Goal: Transaction & Acquisition: Purchase product/service

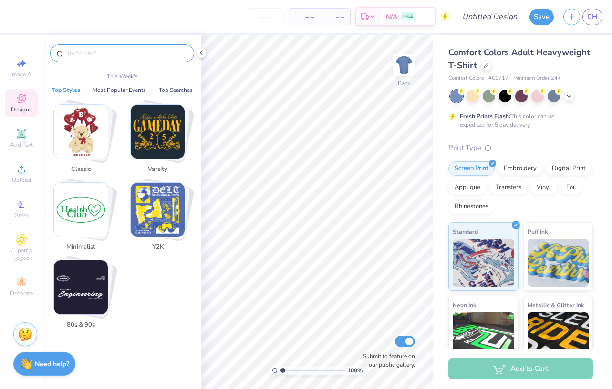
click at [84, 55] on input "text" at bounding box center [127, 54] width 122 height 10
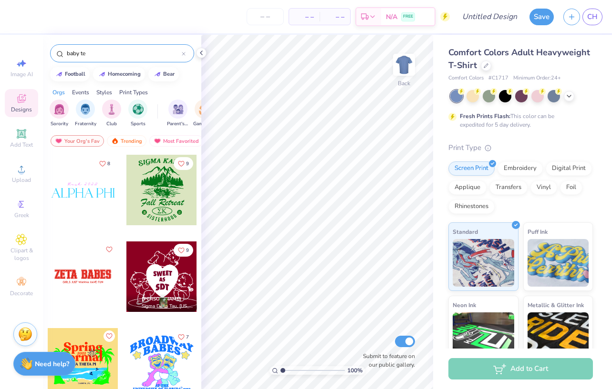
type input "baby tee"
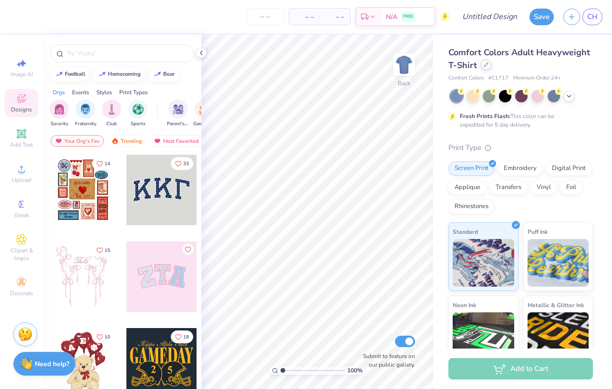
click at [487, 66] on div at bounding box center [485, 65] width 10 height 10
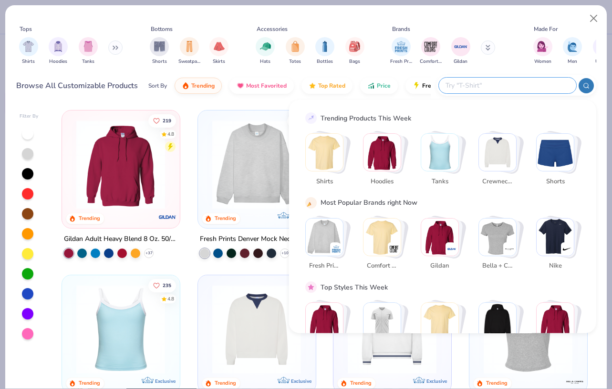
click at [510, 86] on input "text" at bounding box center [506, 85] width 125 height 11
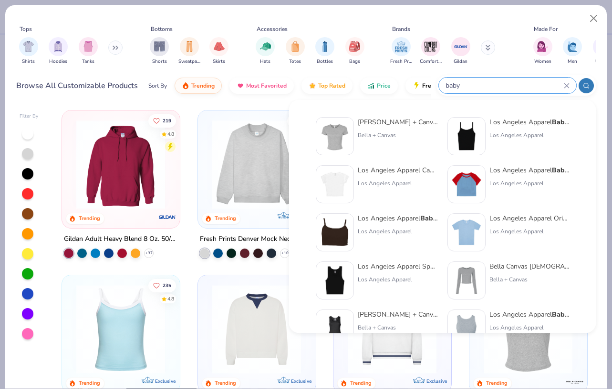
type input "baby"
click at [399, 135] on div "Bella + Canvas" at bounding box center [397, 135] width 80 height 9
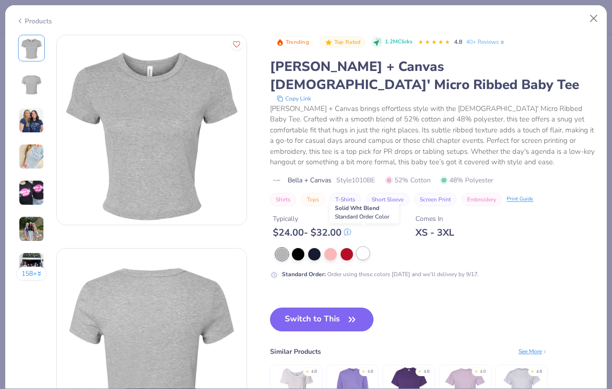
click at [366, 247] on div at bounding box center [363, 253] width 12 height 12
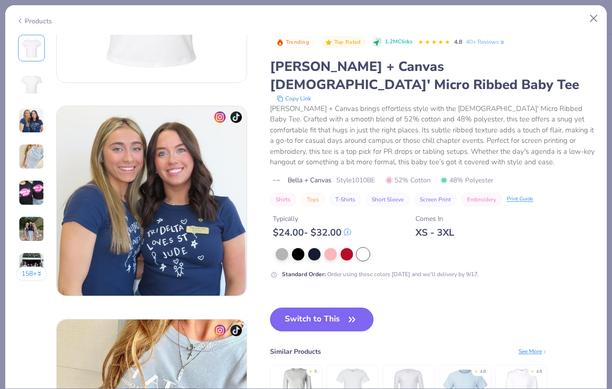
scroll to position [448, 0]
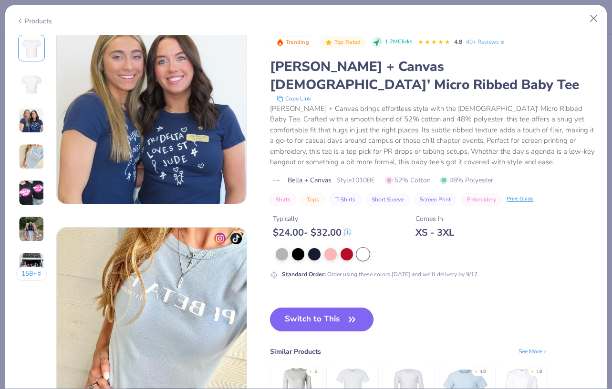
click at [312, 308] on button "Switch to This" at bounding box center [321, 320] width 103 height 24
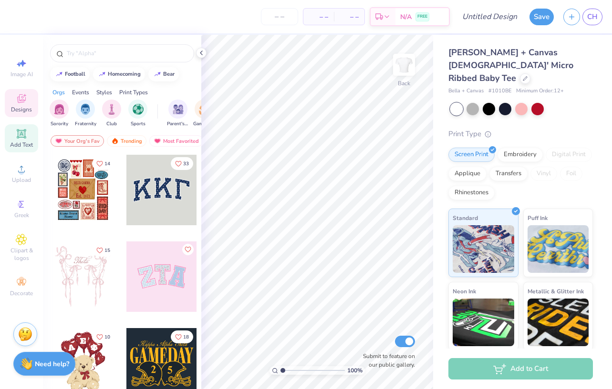
click at [23, 139] on icon at bounding box center [21, 133] width 11 height 11
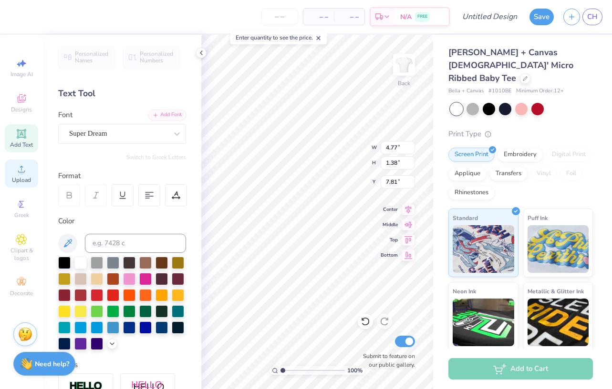
click at [22, 176] on span "Upload" at bounding box center [21, 180] width 19 height 8
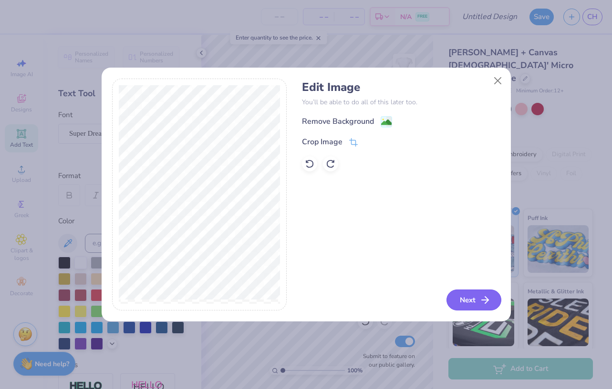
click at [471, 297] on button "Next" at bounding box center [473, 300] width 55 height 21
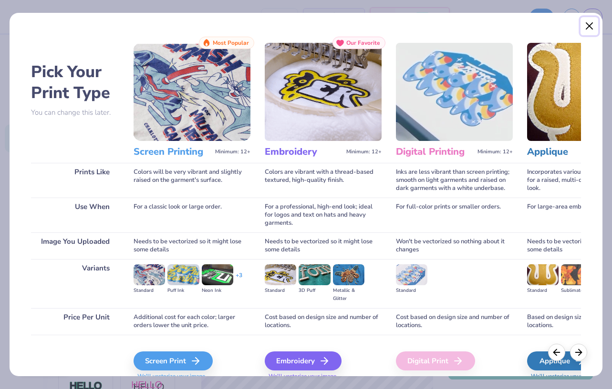
click at [589, 22] on button "Close" at bounding box center [589, 26] width 18 height 18
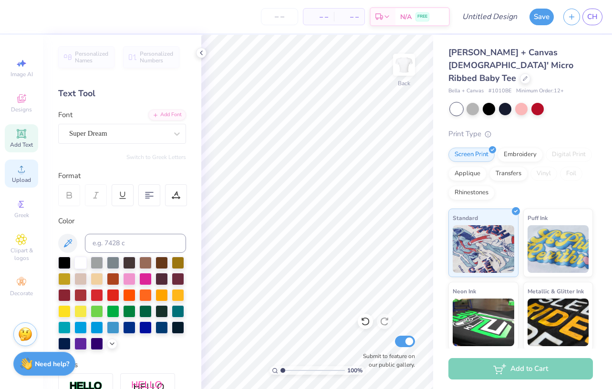
click at [19, 174] on icon at bounding box center [21, 168] width 11 height 11
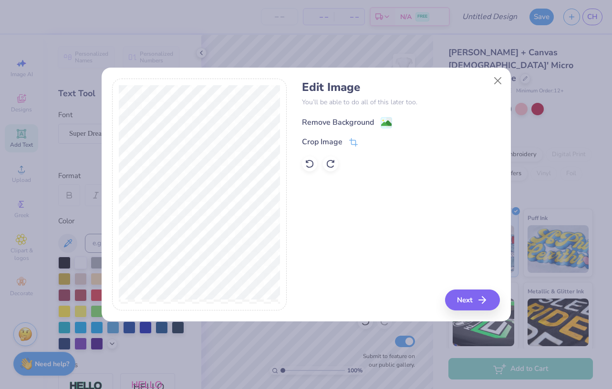
click at [347, 122] on div "Remove Background" at bounding box center [338, 122] width 72 height 11
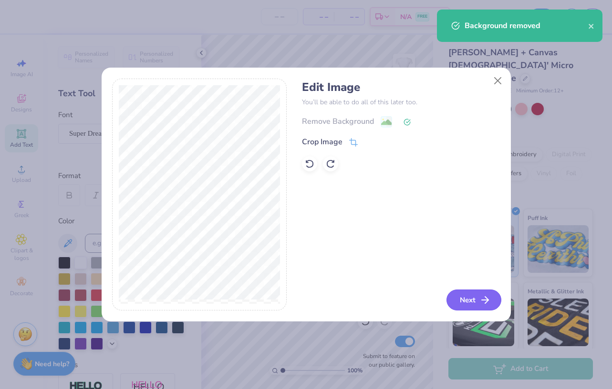
click at [473, 298] on button "Next" at bounding box center [473, 300] width 55 height 21
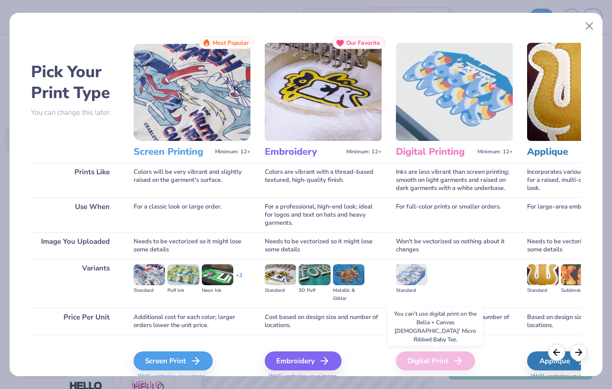
click at [437, 360] on div "Digital Print" at bounding box center [435, 361] width 79 height 19
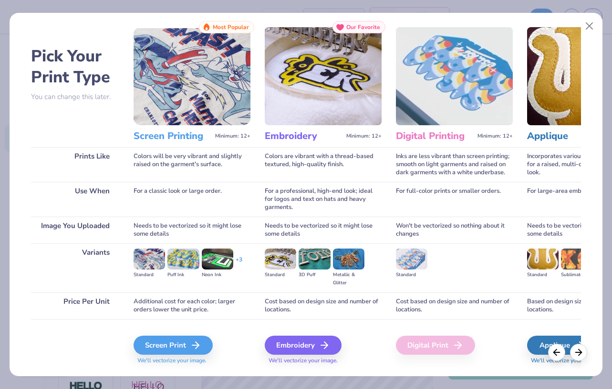
scroll to position [17, 0]
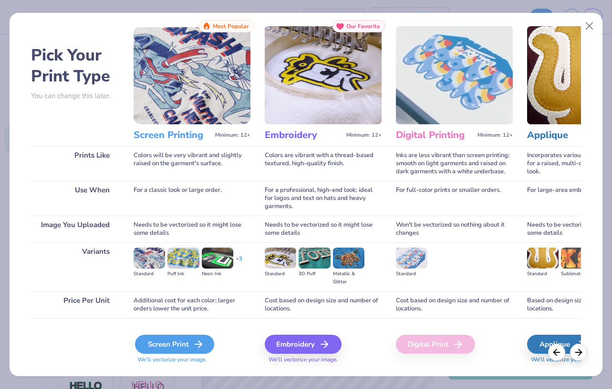
click at [191, 343] on div "Screen Print" at bounding box center [174, 344] width 79 height 19
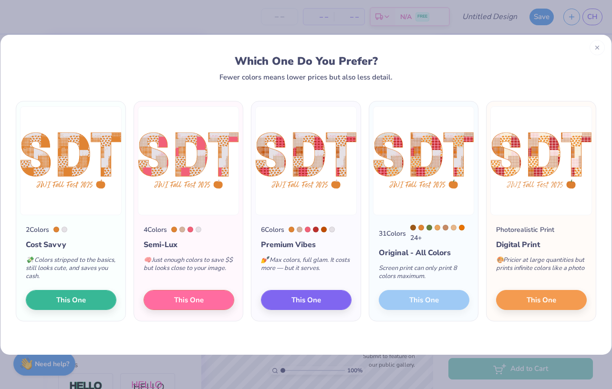
drag, startPoint x: 414, startPoint y: 296, endPoint x: 437, endPoint y: 303, distance: 24.1
click at [437, 303] on div "31 Colors 24 + Original - All Colors Screen print can only print 8 colors maxim…" at bounding box center [423, 268] width 109 height 106
click at [332, 300] on button "This One" at bounding box center [306, 299] width 91 height 20
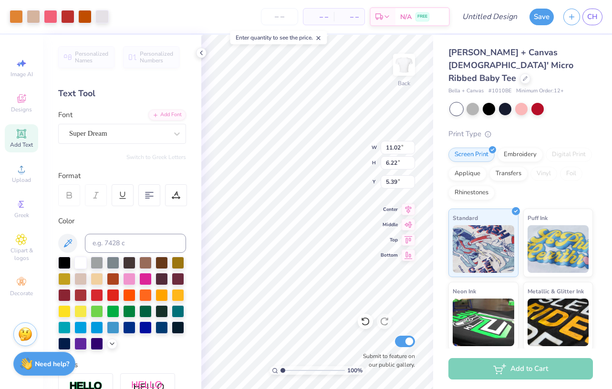
type input "3.00"
click at [279, 17] on input "number" at bounding box center [279, 16] width 37 height 17
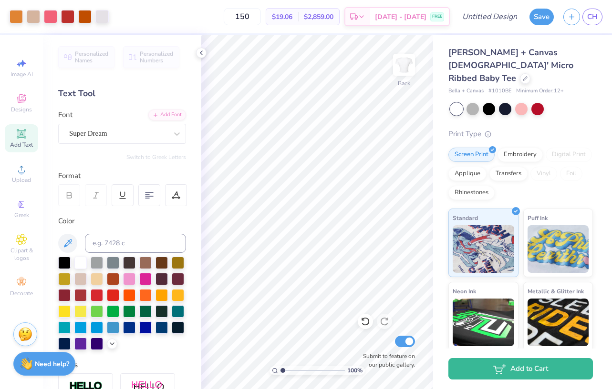
type input "150"
click at [204, 54] on icon at bounding box center [201, 53] width 8 height 8
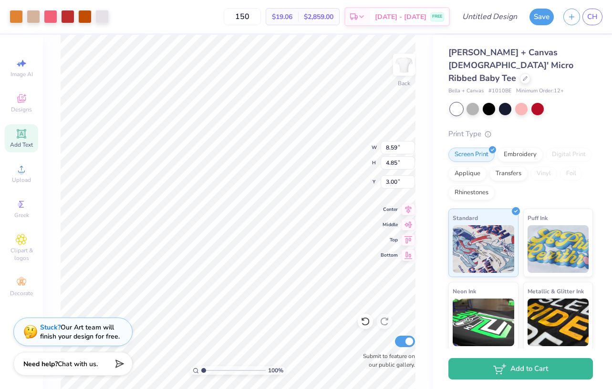
type input "8.59"
type input "4.85"
click at [94, 326] on div "Stuck? Our Art team will finish your design for free." at bounding box center [80, 331] width 80 height 18
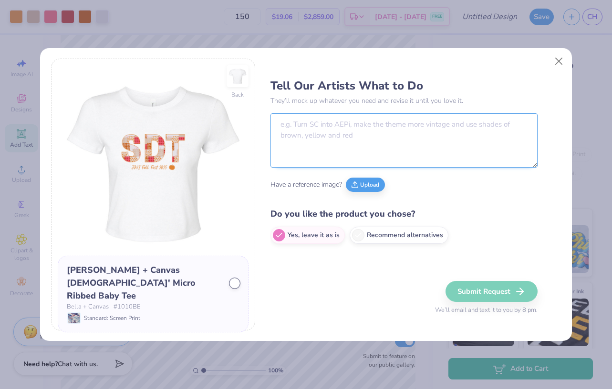
click at [329, 149] on textarea at bounding box center [403, 140] width 267 height 54
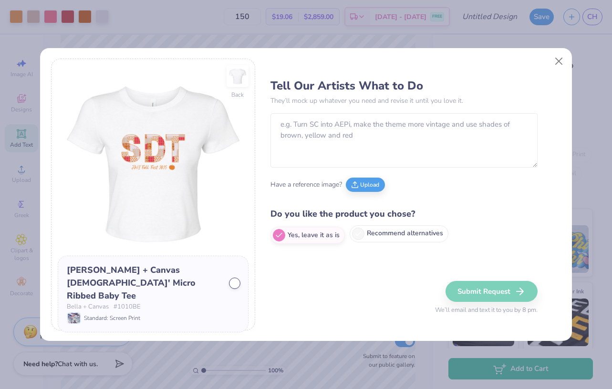
click at [373, 238] on label "Recommend alternatives" at bounding box center [398, 233] width 99 height 17
click at [276, 238] on input "Recommend alternatives" at bounding box center [273, 235] width 6 height 6
radio input "true"
click at [390, 270] on div "Tell Our Artists What to Do They’ll mock up whatever you need and revise it unt…" at bounding box center [415, 195] width 291 height 272
click at [470, 290] on div "Submit Request We’ll email and text it to you by 8 pm." at bounding box center [486, 298] width 102 height 34
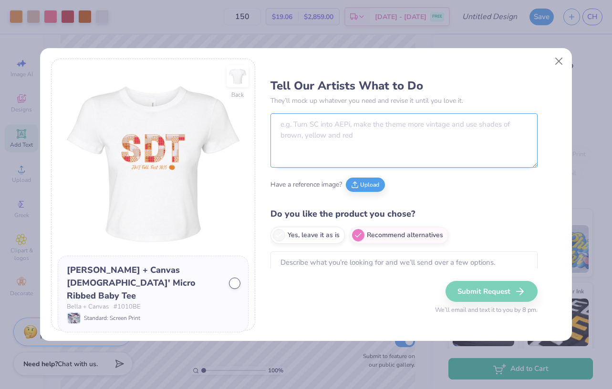
click at [397, 126] on textarea at bounding box center [403, 140] width 267 height 54
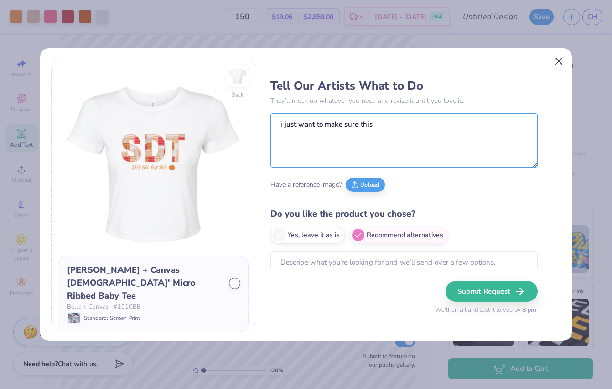
type textarea "i just want to make sure this"
click at [562, 61] on button "Close" at bounding box center [559, 61] width 18 height 18
radio input "true"
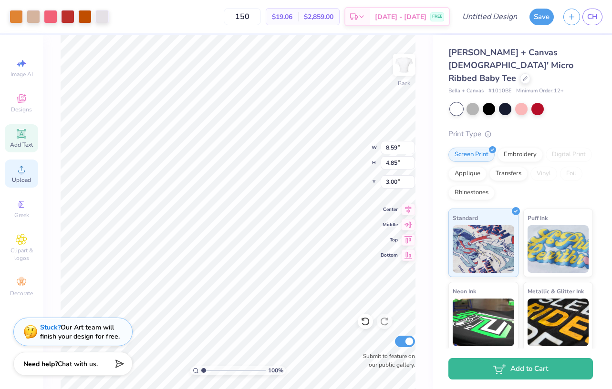
click at [18, 174] on icon at bounding box center [21, 168] width 11 height 11
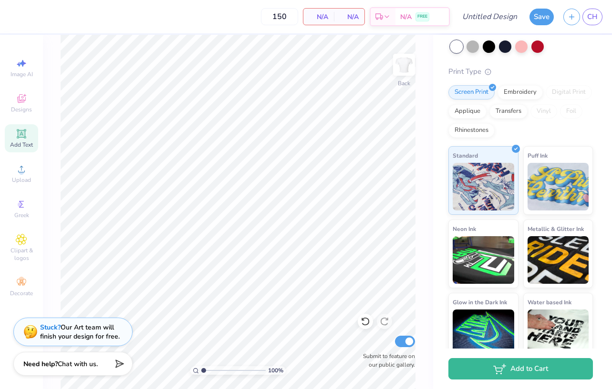
scroll to position [0, 0]
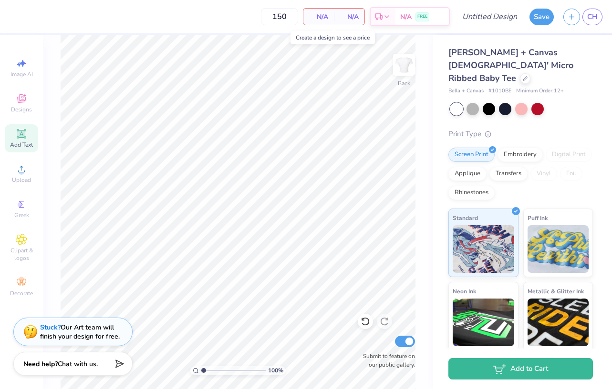
click at [321, 15] on span "N/A" at bounding box center [318, 17] width 19 height 10
click at [348, 18] on span "N/A" at bounding box center [348, 17] width 19 height 10
click at [117, 364] on icon at bounding box center [117, 362] width 13 height 13
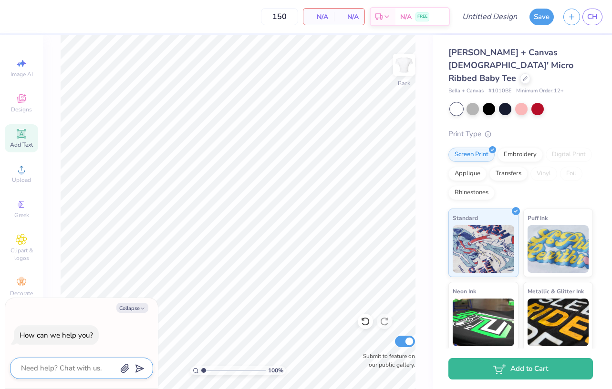
click at [87, 367] on textarea at bounding box center [68, 368] width 97 height 13
type textarea "w"
type textarea "x"
type textarea "wh"
type textarea "x"
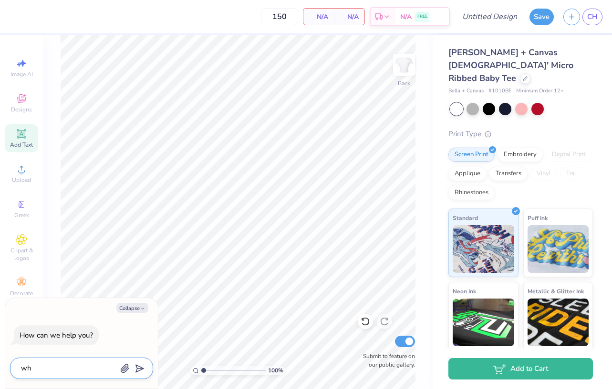
type textarea "wha"
type textarea "x"
type textarea "what"
type textarea "x"
type textarea "what"
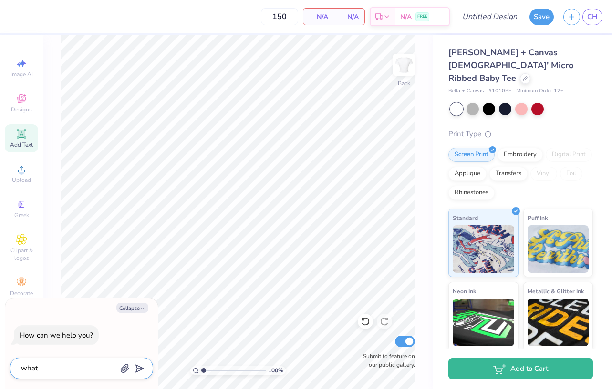
type textarea "x"
type textarea "what s"
type textarea "x"
type textarea "what si"
type textarea "x"
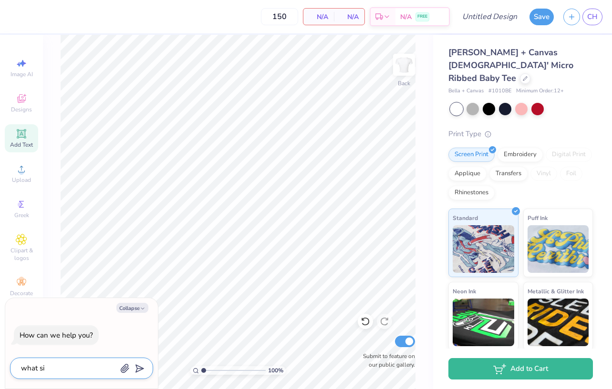
type textarea "what siz"
type textarea "x"
type textarea "what size"
type textarea "x"
type textarea "what sizes"
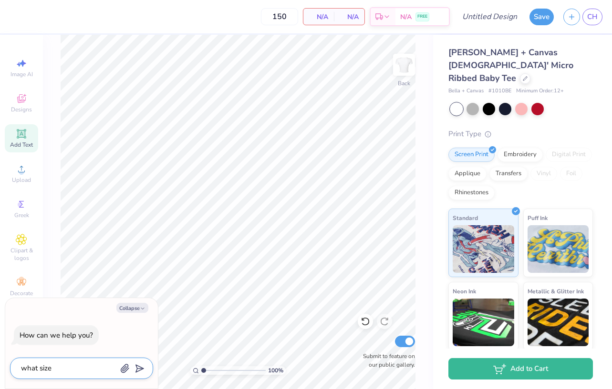
type textarea "x"
type textarea "what sizes"
type textarea "x"
type textarea "what sizes a"
type textarea "x"
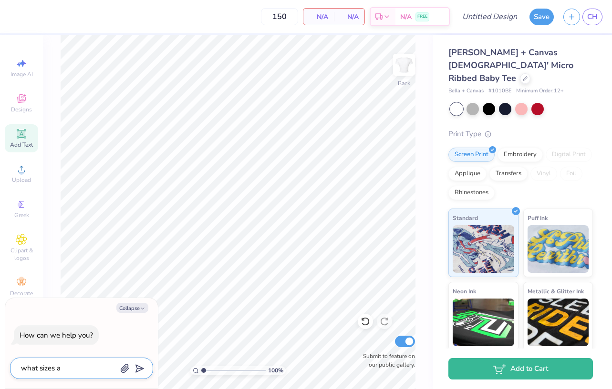
type textarea "what sizes ar"
type textarea "x"
type textarea "what sizes are"
type textarea "x"
type textarea "what sizes are"
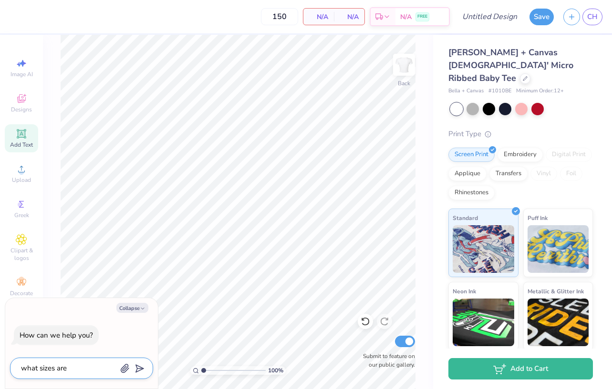
type textarea "x"
type textarea "what sizes are a"
type textarea "x"
type textarea "what sizes are av"
type textarea "x"
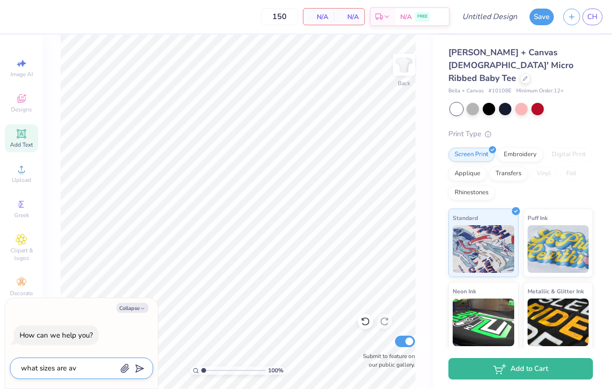
type textarea "what sizes are ava"
type textarea "x"
type textarea "what sizes are avai"
type textarea "x"
type textarea "what sizes are avail"
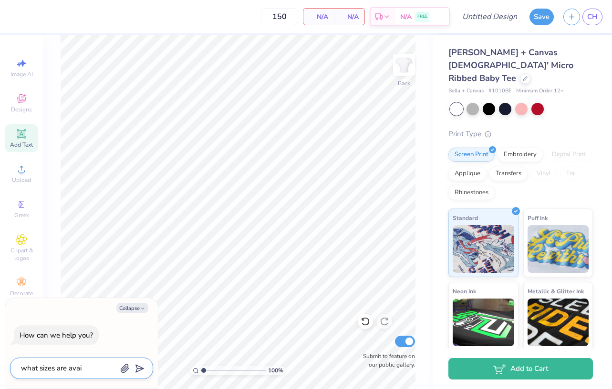
type textarea "x"
type textarea "what sizes are availa"
type textarea "x"
type textarea "what sizes are availab"
type textarea "x"
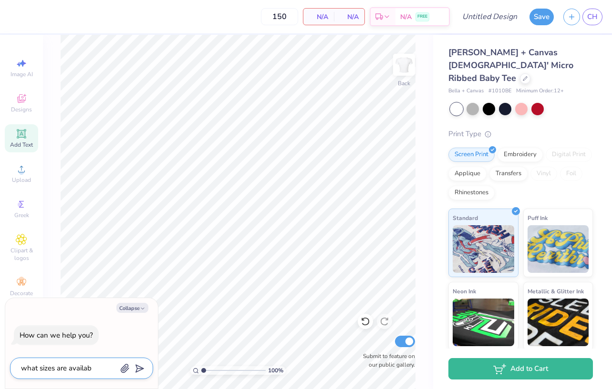
type textarea "what sizes are availabl"
type textarea "x"
type textarea "what sizes are available"
type textarea "x"
type textarea "what sizes are available"
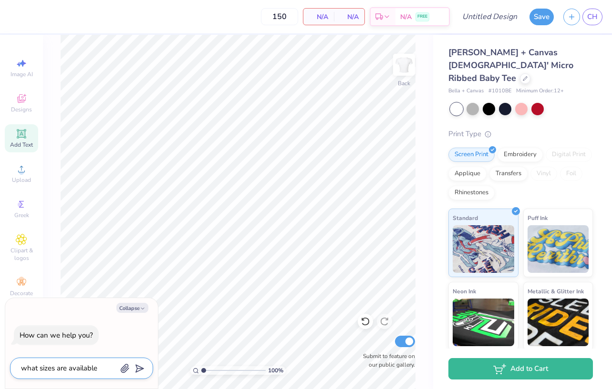
type textarea "x"
type textarea "what sizes are available i"
type textarea "x"
type textarea "what sizes are available in"
type textarea "x"
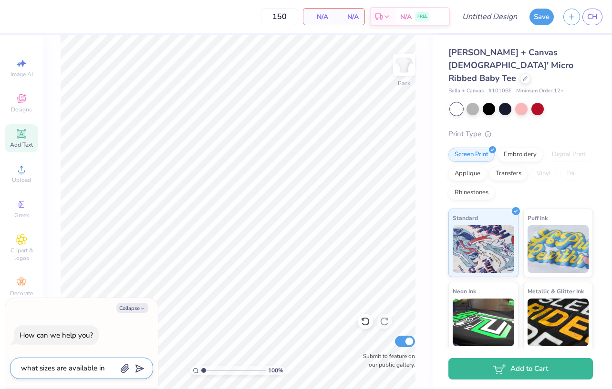
type textarea "what sizes are available in"
type textarea "x"
type textarea "what sizes are available in t"
type textarea "x"
type textarea "what sizes are available in th"
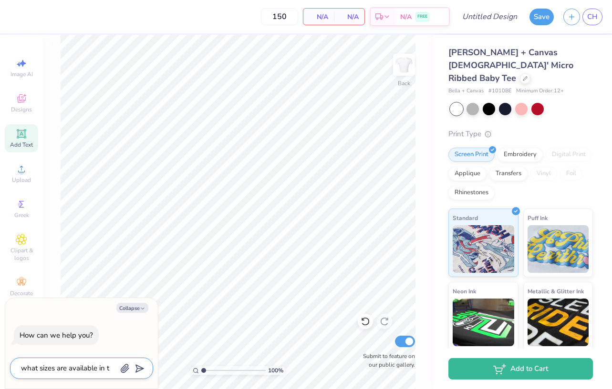
type textarea "x"
type textarea "what sizes are available in thi"
type textarea "x"
type textarea "what sizes are available in this"
type textarea "x"
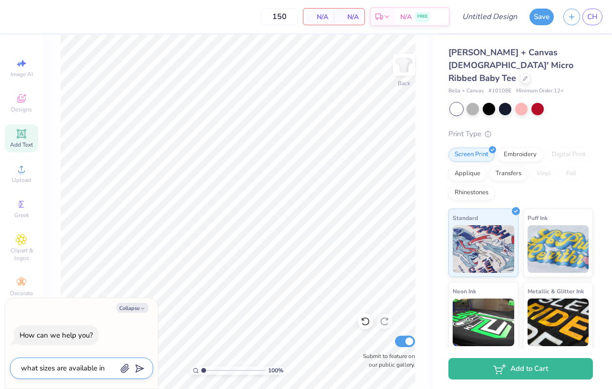
type textarea "what sizes are available in this"
type textarea "x"
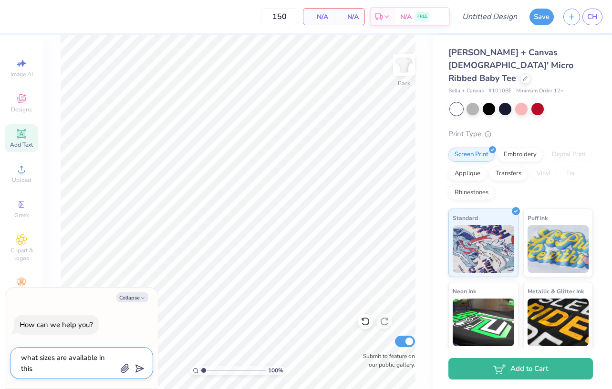
type textarea "what sizes are available in this t"
type textarea "x"
type textarea "what sizes are available in this to"
type textarea "x"
type textarea "what sizes are available in this top"
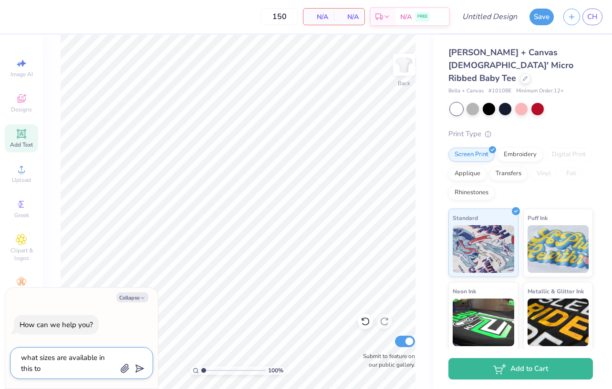
type textarea "x"
type textarea "what sizes are available in this top"
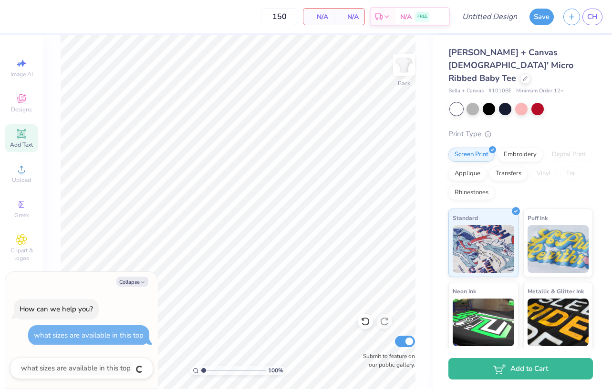
type textarea "x"
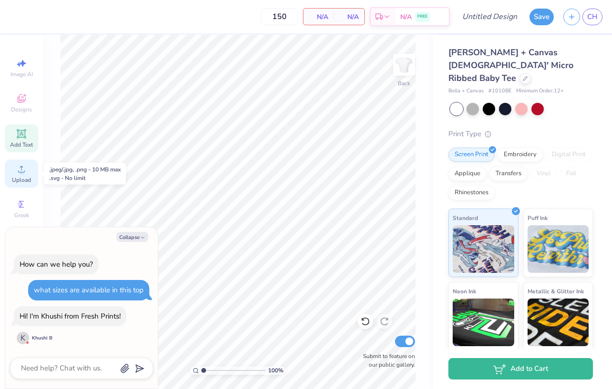
click at [28, 170] on div "Upload" at bounding box center [21, 174] width 33 height 28
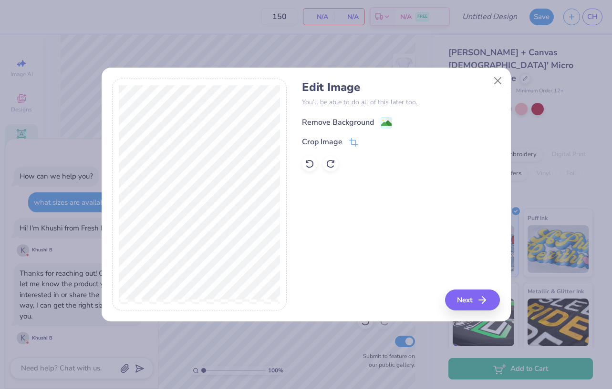
click at [356, 128] on div "Remove Background" at bounding box center [347, 123] width 90 height 12
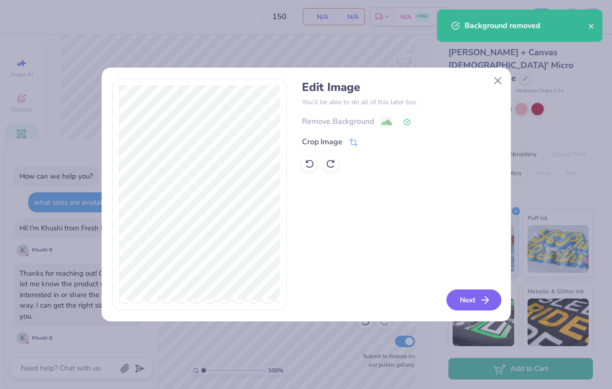
click at [461, 296] on button "Next" at bounding box center [473, 300] width 55 height 21
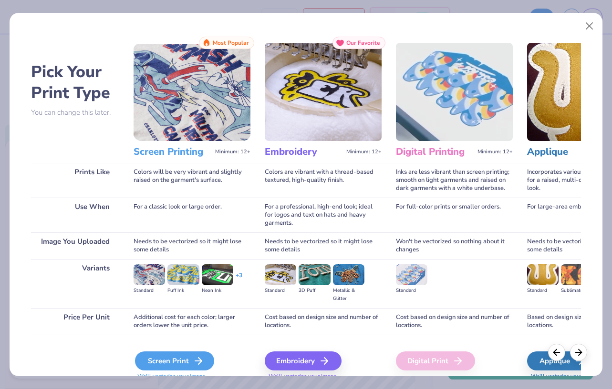
click at [184, 365] on div "Screen Print" at bounding box center [174, 361] width 79 height 19
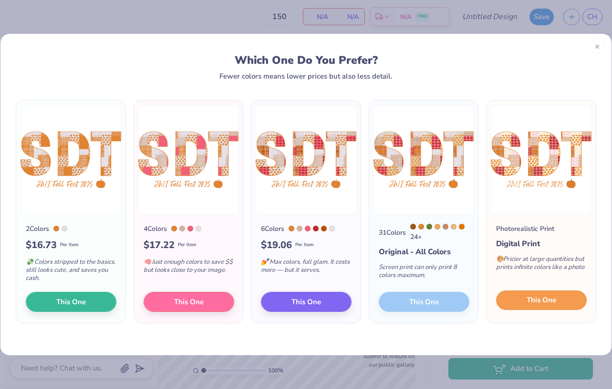
click at [559, 302] on button "This One" at bounding box center [541, 301] width 91 height 20
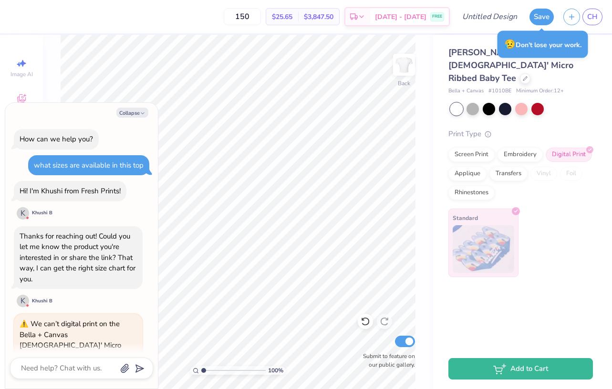
scroll to position [244, 0]
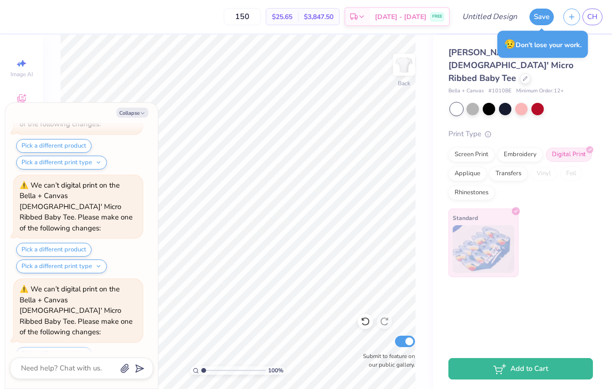
click at [20, 284] on div "We can’t digital print on the Bella + Canvas Ladies' Micro Ribbed Baby Tee. Ple…" at bounding box center [78, 311] width 117 height 54
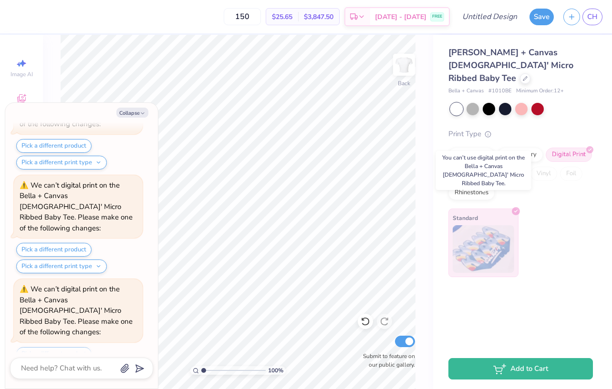
click at [484, 253] on img at bounding box center [482, 249] width 61 height 48
click at [481, 278] on div "Bella + Canvas Ladies' Micro Ribbed Baby Tee Bella + Canvas # 1010BE Minimum Or…" at bounding box center [522, 192] width 179 height 314
click at [77, 364] on button "Pick a different print type" at bounding box center [61, 371] width 91 height 14
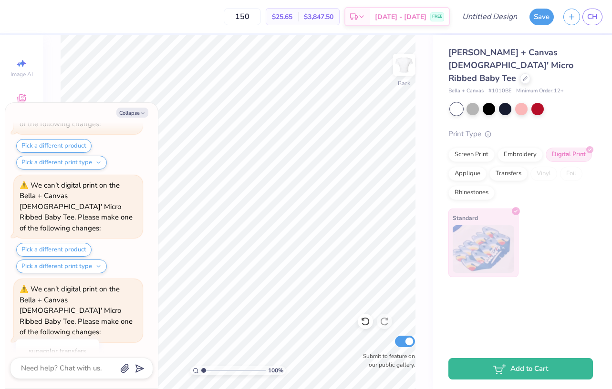
click at [77, 364] on button "Pick a different print type" at bounding box center [61, 371] width 91 height 14
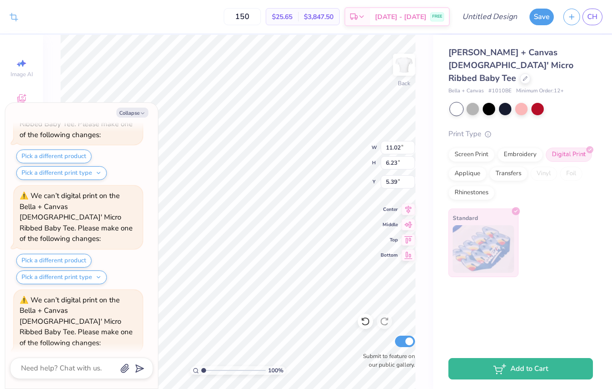
type textarea "x"
type input "3.00"
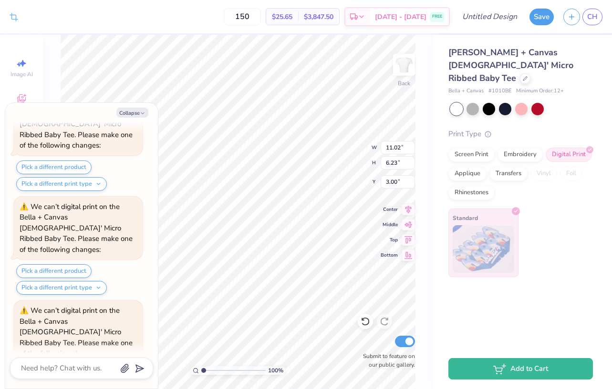
click at [119, 265] on div "Pick a different product Pick a different print type" at bounding box center [79, 280] width 126 height 31
click at [92, 360] on div at bounding box center [81, 368] width 143 height 21
click at [91, 374] on textarea at bounding box center [68, 368] width 97 height 13
type textarea "t"
type textarea "x"
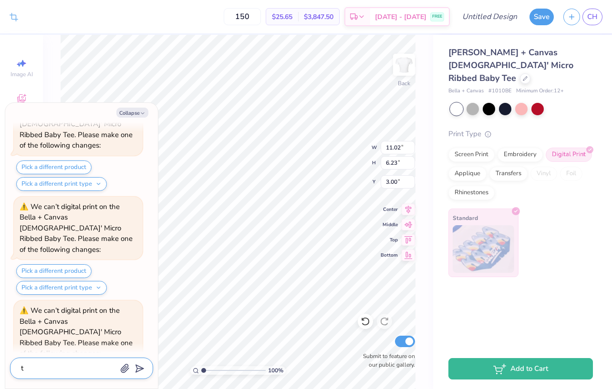
type textarea "th"
type textarea "x"
type textarea "the"
type textarea "x"
type textarea "the"
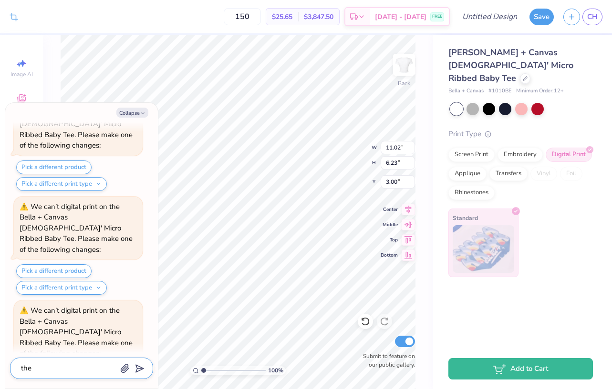
type textarea "x"
type textarea "the b"
type textarea "x"
type textarea "the bl"
type textarea "x"
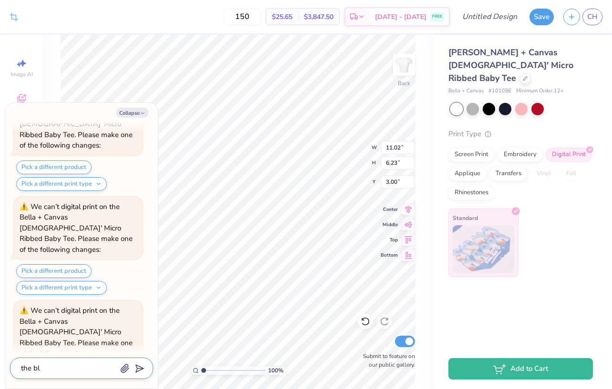
type textarea "the b"
type textarea "x"
type textarea "the be"
type textarea "x"
type textarea "the bel"
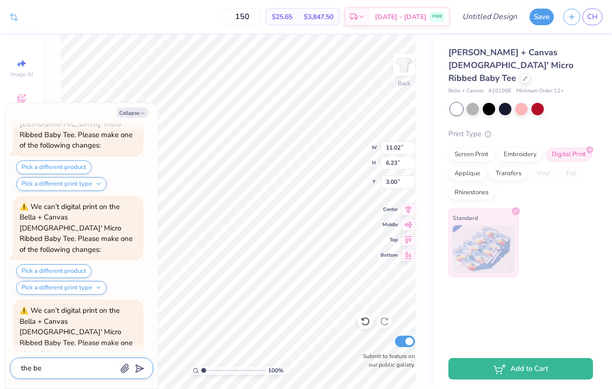
type textarea "x"
type textarea "the bell"
type textarea "x"
type textarea "the bella"
type textarea "x"
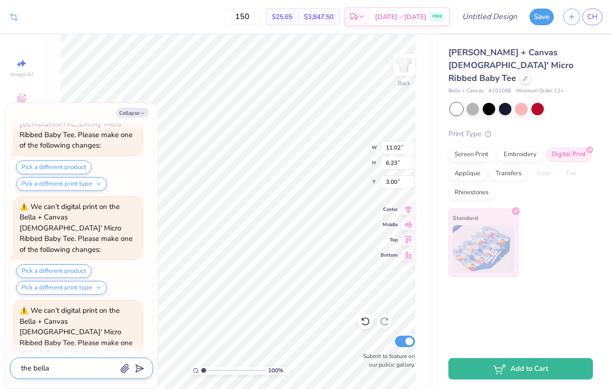
type textarea "the bella"
type textarea "x"
type textarea "the bella c"
type textarea "x"
type textarea "the bella ca"
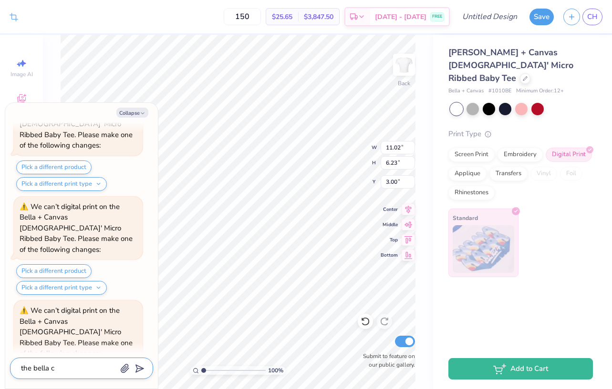
type textarea "x"
type textarea "the bella can"
type textarea "x"
type textarea "the bella canv"
type textarea "x"
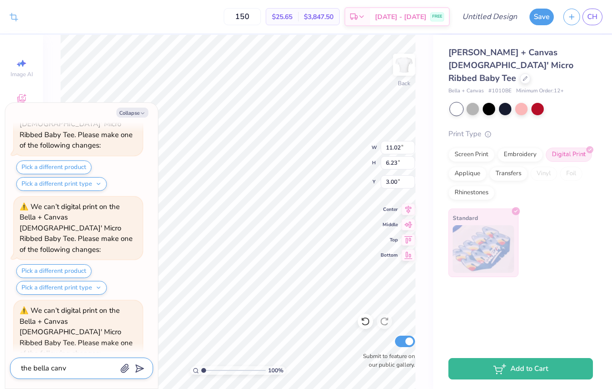
type textarea "the bella canva"
type textarea "x"
type textarea "the bella canvas"
type textarea "x"
type textarea "the bella canvas"
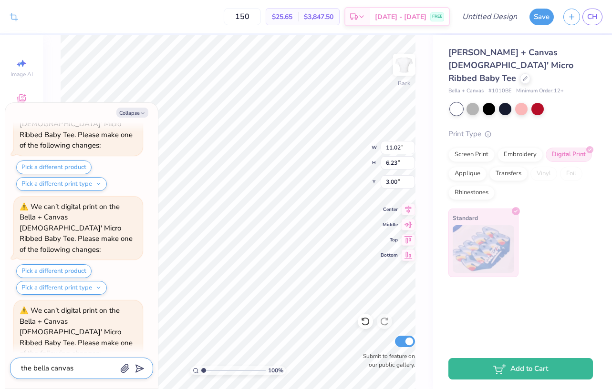
type textarea "x"
type textarea "the bella canvas l"
type textarea "x"
type textarea "the bella canvas la"
type textarea "x"
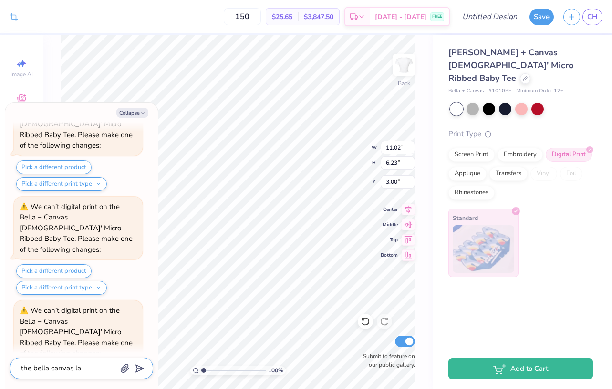
type textarea "the bella canvas lad"
type textarea "x"
type textarea "the bella canvas ladi"
type textarea "x"
type textarea "the bella canvas ladie"
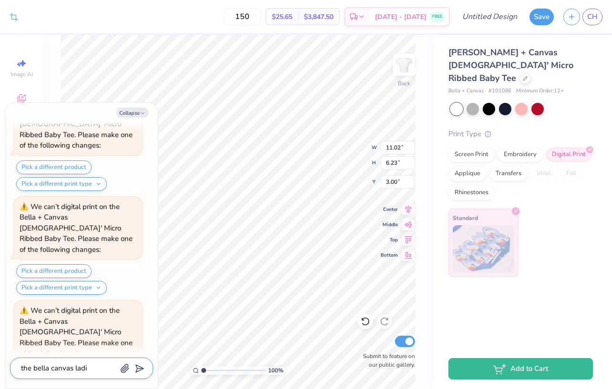
type textarea "x"
type textarea "the bella canvas ladies"
type textarea "x"
type textarea "the bella canvas ladies"
type textarea "x"
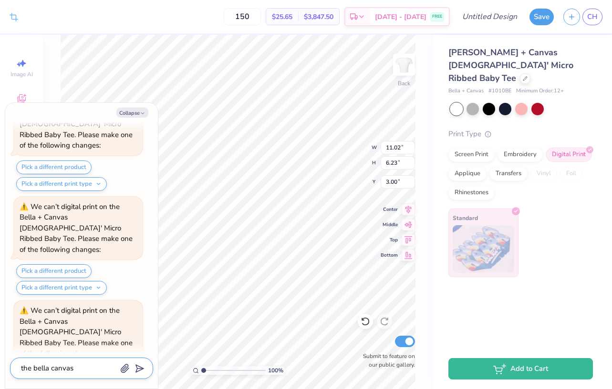
type textarea "the bella canvas ladies m"
type textarea "x"
type textarea "the bella canvas ladies mi"
type textarea "x"
type textarea "the bella canvas ladies mic"
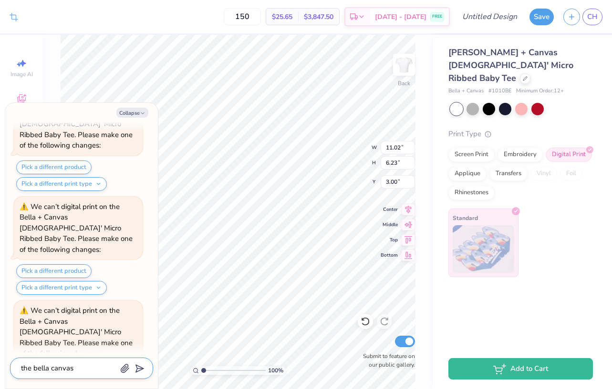
type textarea "x"
type textarea "the bella canvas ladies micr"
type textarea "x"
type textarea "the bella canvas ladies micro"
type textarea "x"
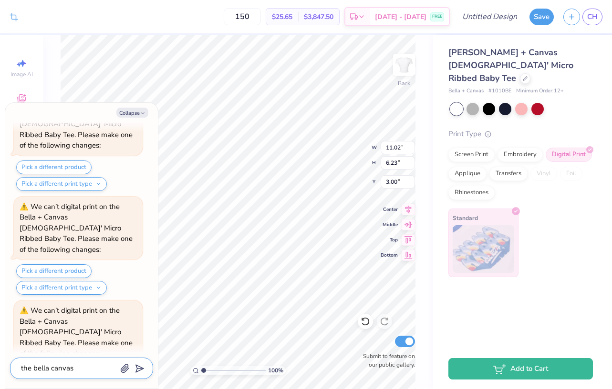
type textarea "the bella canvas ladies micro"
type textarea "x"
type textarea "the bella canvas ladies micro r"
type textarea "x"
type textarea "the bella canvas ladies micro ri"
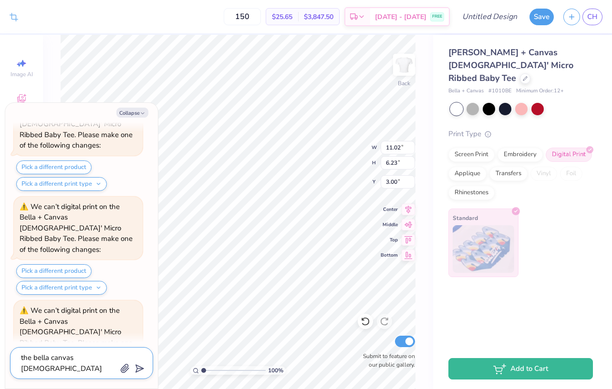
type textarea "x"
type textarea "the bella canvas ladies micro rib"
type textarea "x"
type textarea "the bella canvas ladies micro ribb"
type textarea "x"
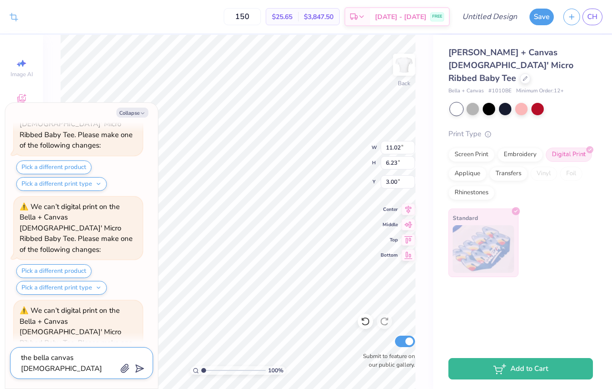
type textarea "the bella canvas ladies micro ribbe"
type textarea "x"
type textarea "the bella canvas ladies micro ribbed"
type textarea "x"
type textarea "the bella canvas ladies micro ribbed"
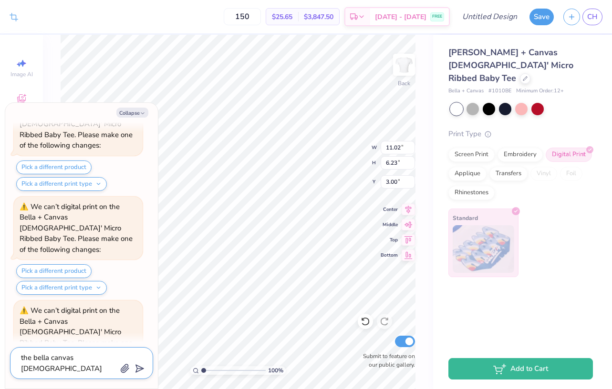
type textarea "x"
type textarea "the bella canvas ladies micro ribbed b"
type textarea "x"
type textarea "the bella canvas ladies micro ribbed ba"
type textarea "x"
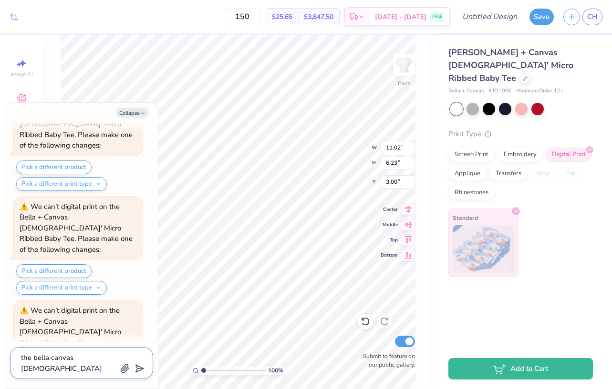
type textarea "the bella canvas ladies micro ribbed bab"
type textarea "x"
type textarea "the bella canvas ladies micro ribbed bab"
type textarea "x"
type textarea "the bella canvas ladies micro ribbed bab"
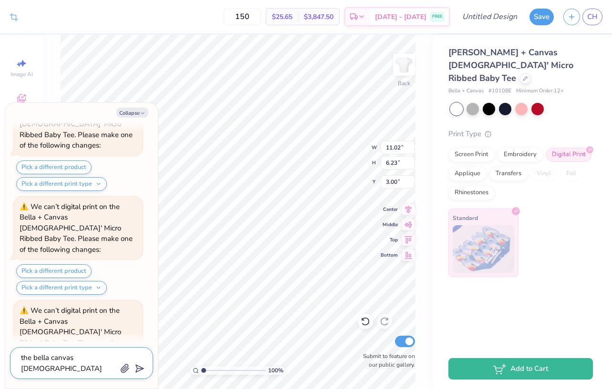
type textarea "x"
type textarea "the bella canvas ladies micro ribbed baby"
type textarea "x"
type textarea "the bella canvas ladies micro ribbed baby"
type textarea "x"
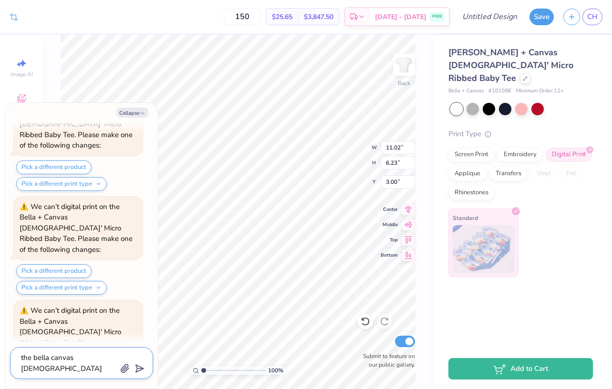
type textarea "the bella canvas ladies micro ribbed baby r"
type textarea "x"
type textarea "the bella canvas ladies micro ribbed baby"
type textarea "x"
type textarea "the bella canvas ladies micro ribbed baby t"
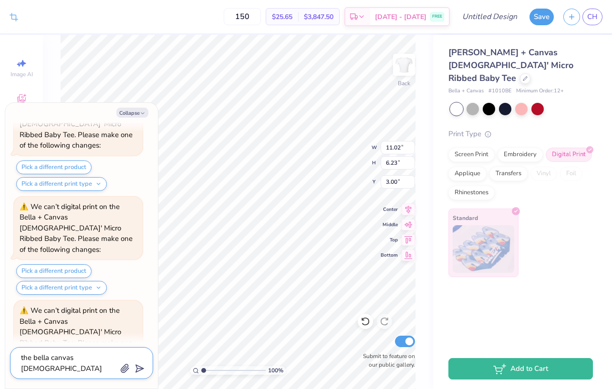
type textarea "x"
type textarea "the bella canvas ladies micro ribbed baby te"
type textarea "x"
type textarea "the bella canvas ladies micro ribbed baby tee"
type textarea "x"
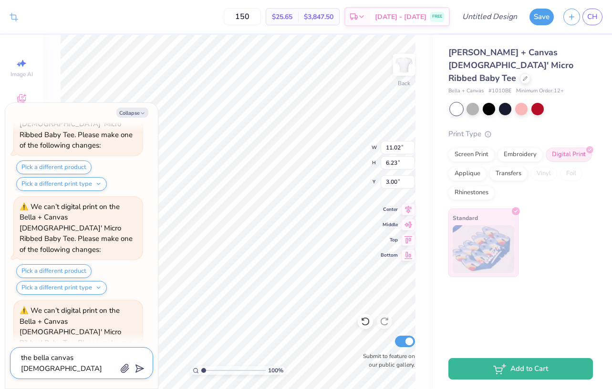
type textarea "the bella canvas ladies micro ribbed baby tee"
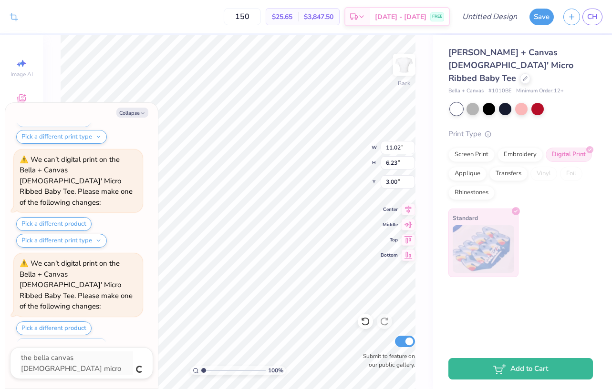
type textarea "x"
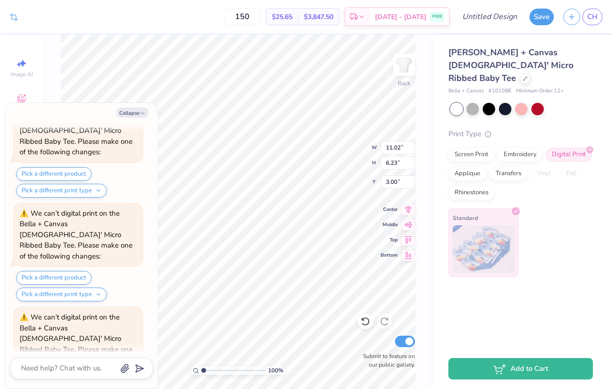
scroll to position [468, 0]
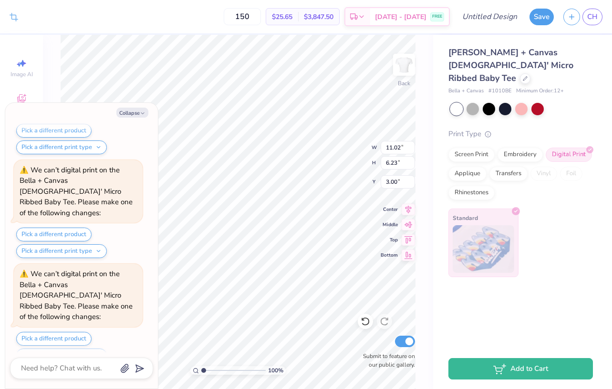
click at [50, 362] on div at bounding box center [81, 368] width 143 height 21
type textarea "x"
click at [50, 368] on textarea at bounding box center [68, 368] width 97 height 13
type textarea "s"
type textarea "x"
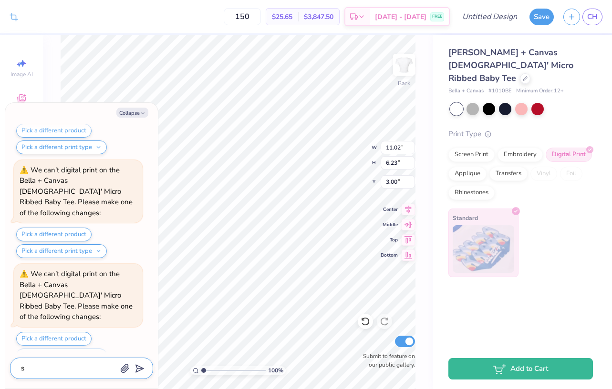
type textarea "si"
type textarea "x"
type textarea "siz"
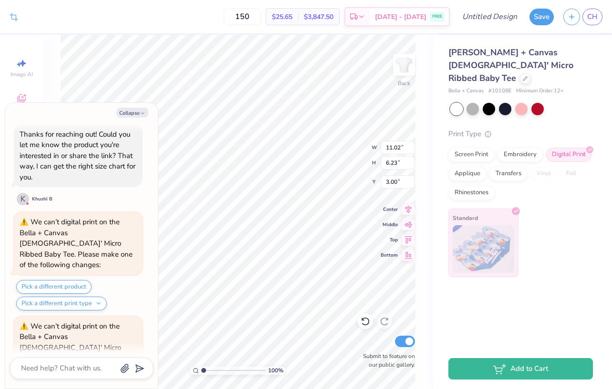
scroll to position [493, 0]
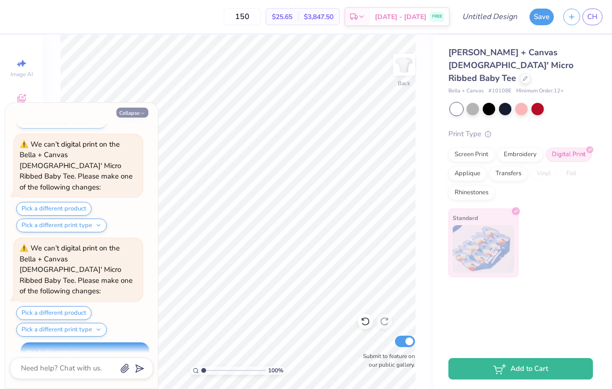
click at [145, 111] on button "Collapse" at bounding box center [132, 113] width 32 height 10
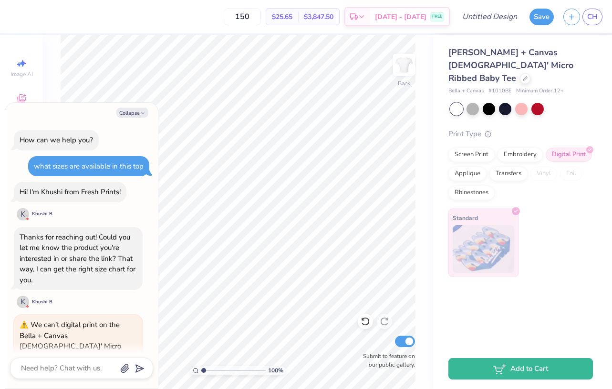
scroll to position [560, 0]
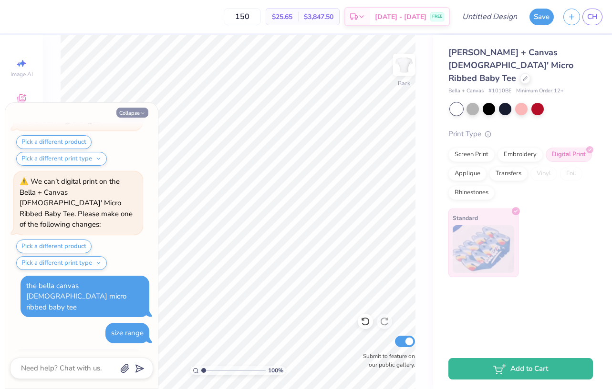
click at [133, 110] on button "Collapse" at bounding box center [132, 113] width 32 height 10
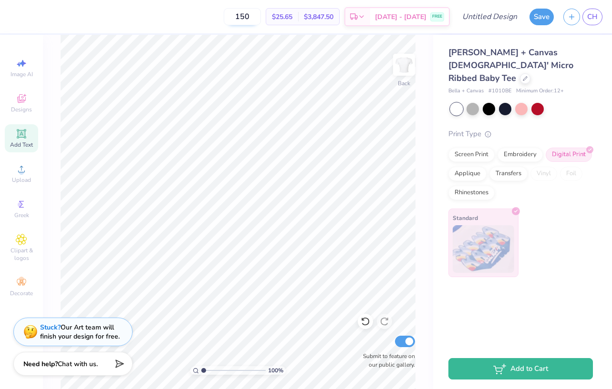
click at [254, 15] on input "150" at bounding box center [242, 16] width 37 height 17
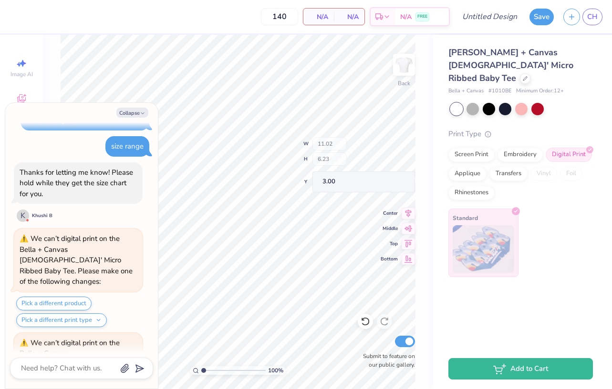
scroll to position [840, 0]
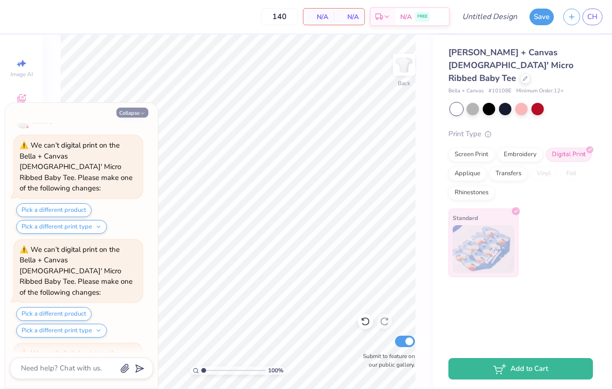
click at [134, 111] on button "Collapse" at bounding box center [132, 113] width 32 height 10
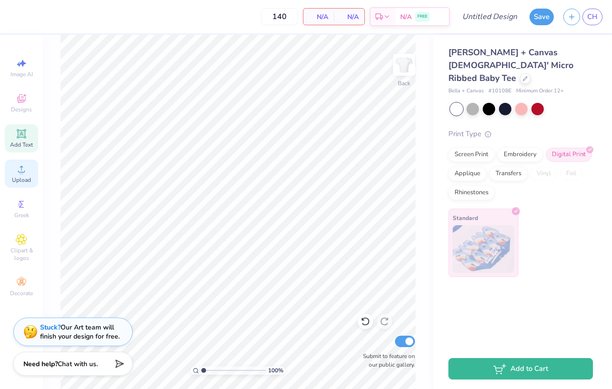
click at [25, 169] on icon at bounding box center [21, 168] width 11 height 11
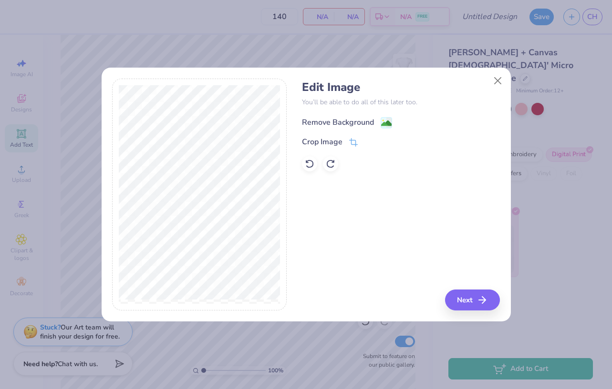
click at [361, 117] on div "Remove Background" at bounding box center [338, 122] width 72 height 11
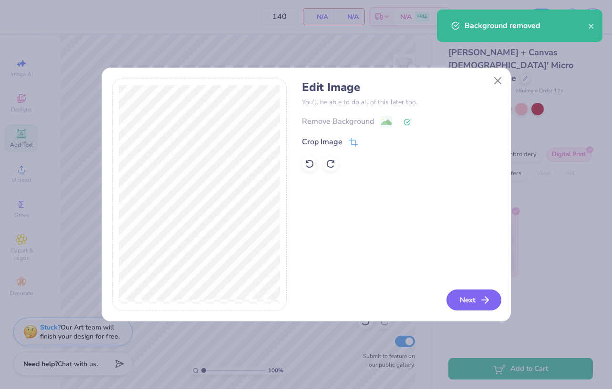
click at [461, 296] on button "Next" at bounding box center [473, 300] width 55 height 21
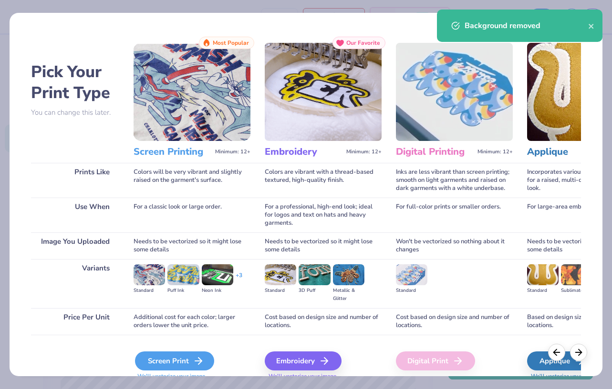
click at [183, 359] on div "Screen Print" at bounding box center [174, 361] width 79 height 19
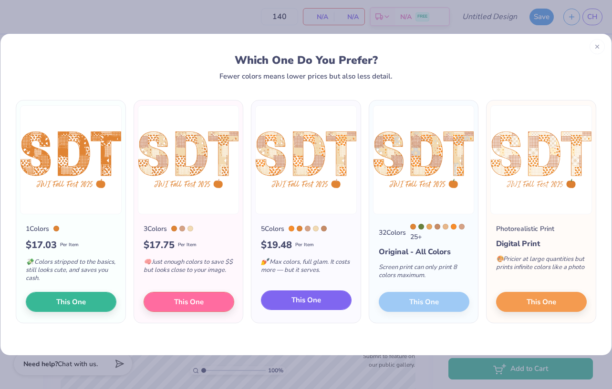
click at [310, 300] on span "This One" at bounding box center [306, 300] width 30 height 11
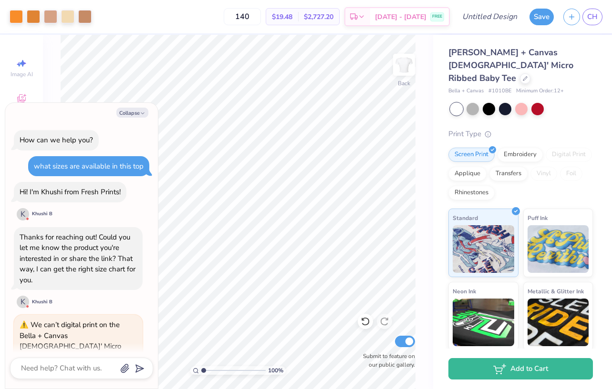
scroll to position [958, 0]
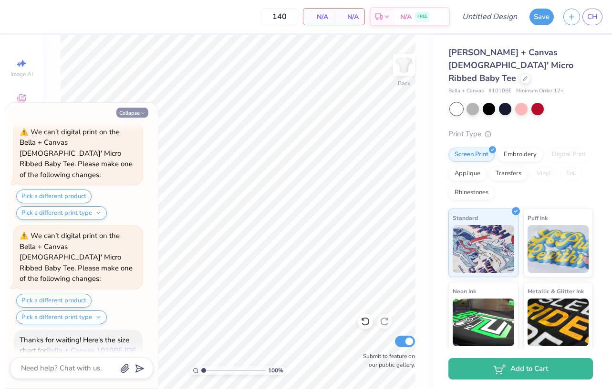
click at [137, 117] on button "Collapse" at bounding box center [132, 113] width 32 height 10
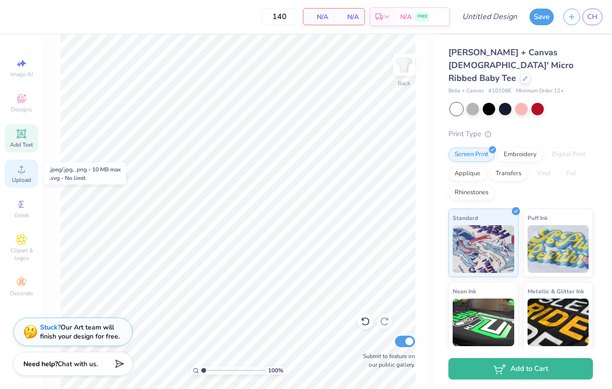
click at [20, 174] on circle at bounding box center [21, 172] width 5 height 5
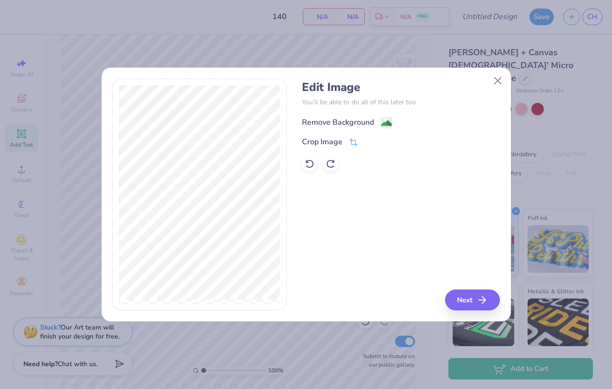
click at [328, 126] on div "Remove Background" at bounding box center [338, 122] width 72 height 11
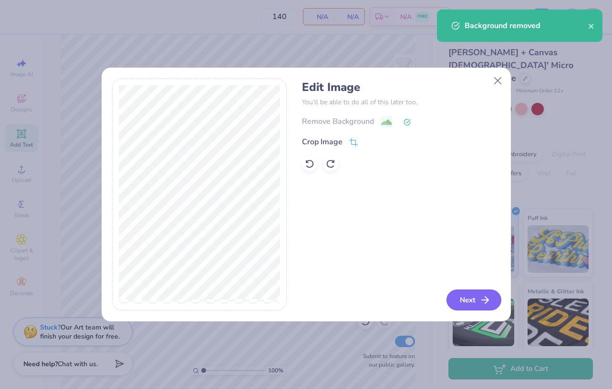
click at [481, 302] on icon "button" at bounding box center [484, 300] width 11 height 11
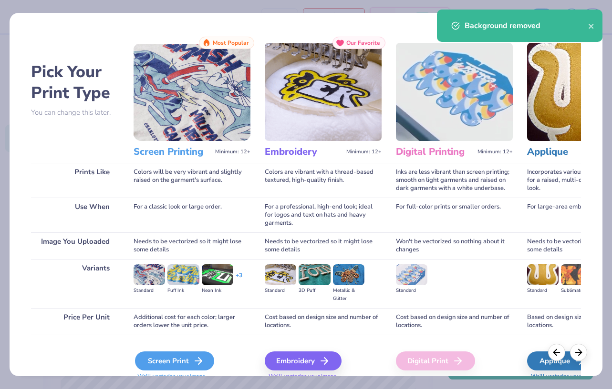
click at [171, 360] on div "Screen Print" at bounding box center [174, 361] width 79 height 19
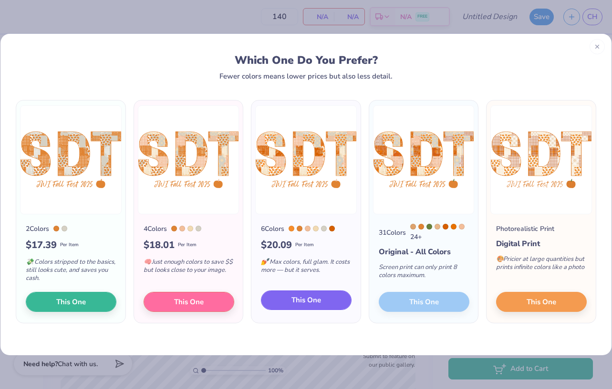
click at [330, 301] on button "This One" at bounding box center [306, 301] width 91 height 20
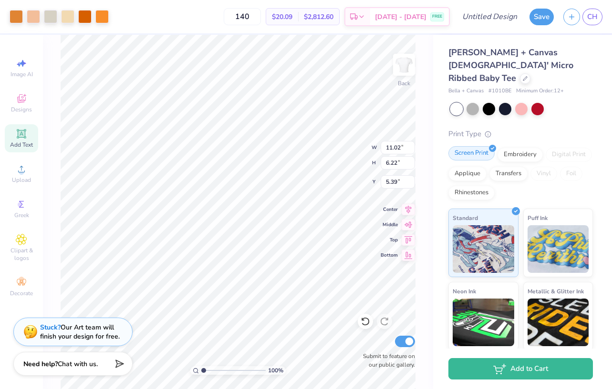
click at [488, 146] on div "Screen Print" at bounding box center [471, 153] width 46 height 14
click at [493, 147] on polyline at bounding box center [492, 148] width 3 height 2
click at [508, 146] on div "Embroidery" at bounding box center [519, 153] width 45 height 14
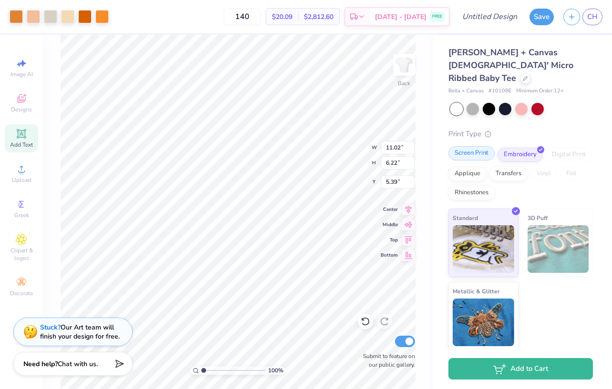
click at [478, 146] on div "Screen Print" at bounding box center [471, 153] width 46 height 14
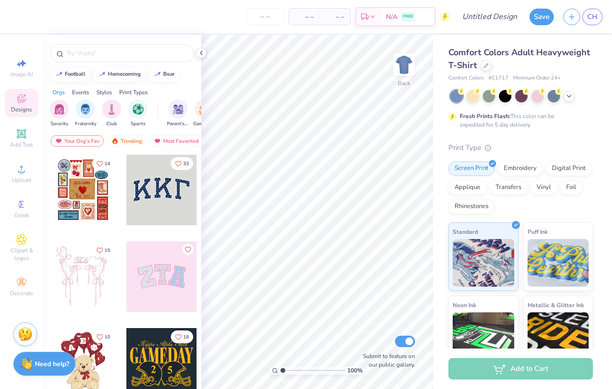
click at [486, 71] on div "Comfort Colors Adult Heavyweight T-Shirt" at bounding box center [520, 59] width 144 height 26
click at [486, 67] on icon at bounding box center [485, 64] width 5 height 5
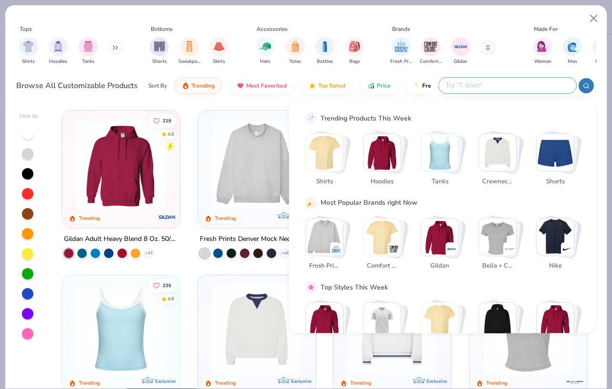
click at [503, 85] on input "text" at bounding box center [506, 85] width 125 height 11
type input "n"
type input "baby tee"
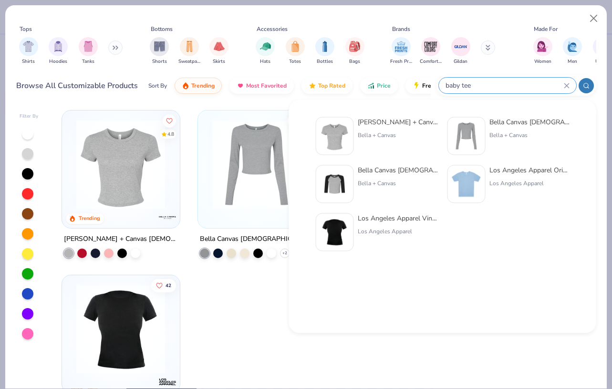
scroll to position [50, 0]
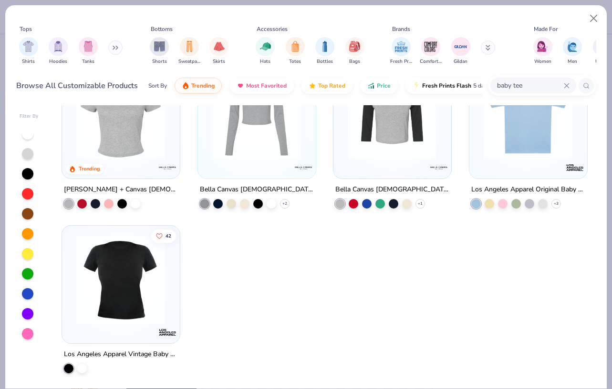
click at [528, 151] on img at bounding box center [528, 115] width 98 height 89
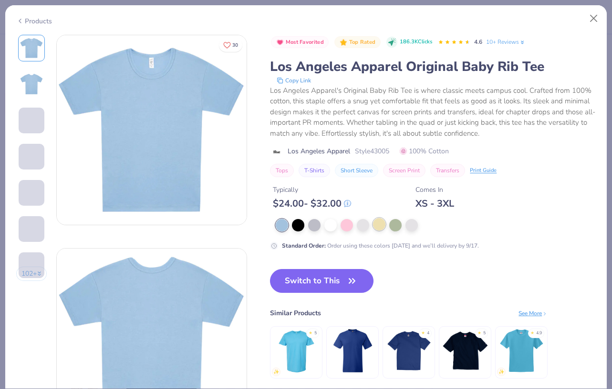
click at [379, 227] on div at bounding box center [379, 224] width 12 height 12
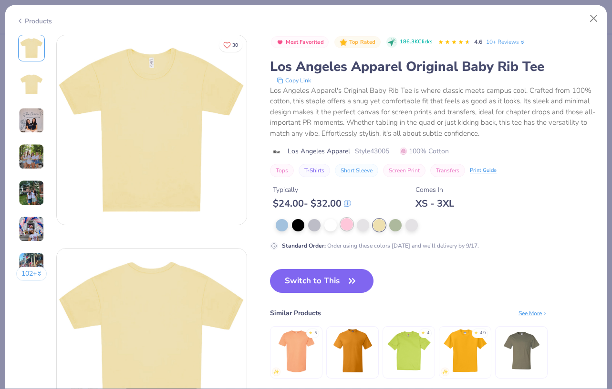
click at [349, 227] on div at bounding box center [346, 224] width 12 height 12
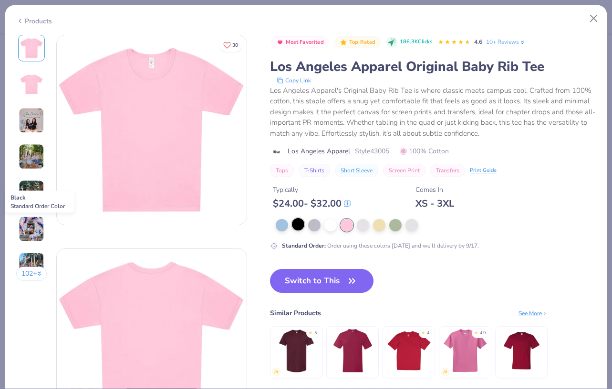
click at [296, 224] on div at bounding box center [298, 224] width 12 height 12
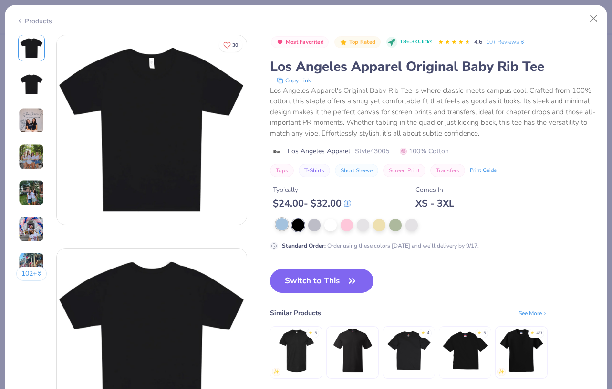
click at [284, 226] on div at bounding box center [281, 224] width 12 height 12
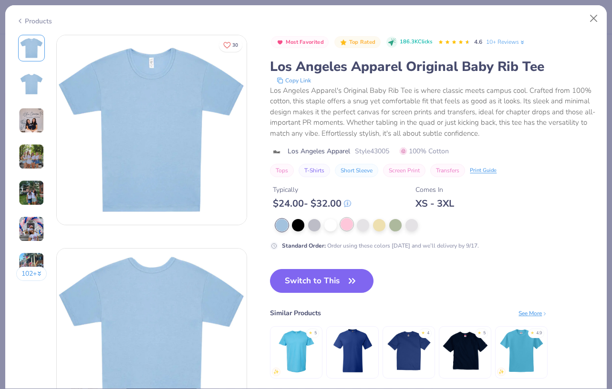
click at [349, 228] on div at bounding box center [346, 224] width 12 height 12
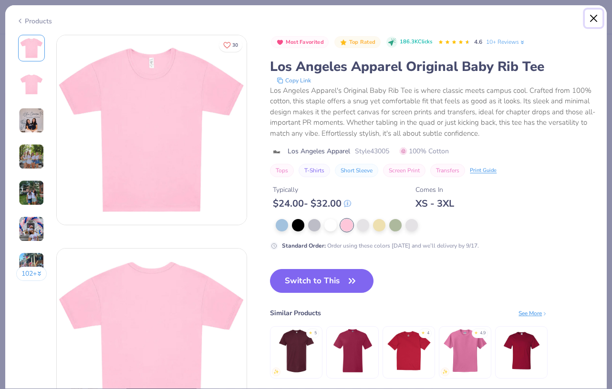
click at [593, 19] on button "Close" at bounding box center [593, 19] width 18 height 18
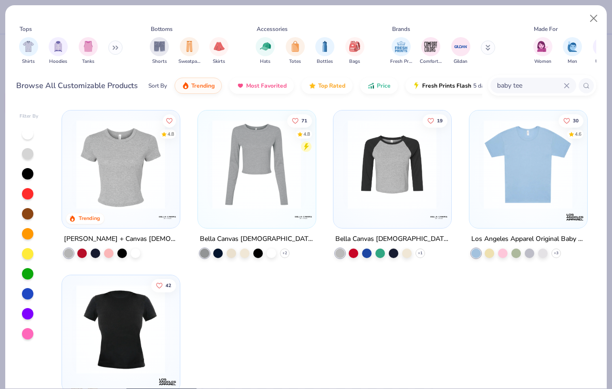
click at [123, 303] on img at bounding box center [120, 329] width 98 height 89
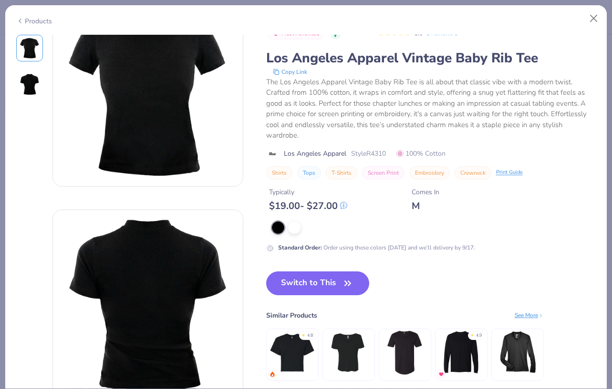
scroll to position [11, 0]
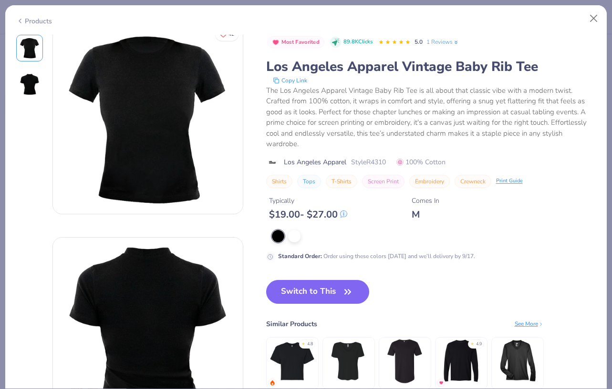
click at [148, 136] on img at bounding box center [148, 119] width 190 height 190
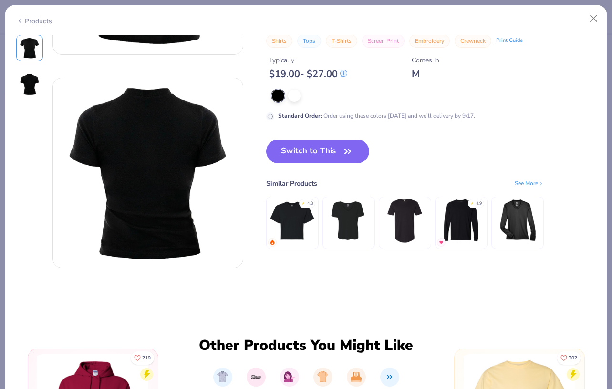
scroll to position [0, 0]
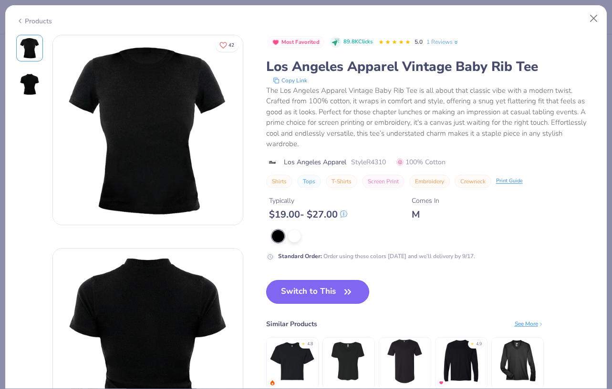
click at [290, 284] on button "Switch to This" at bounding box center [317, 292] width 103 height 24
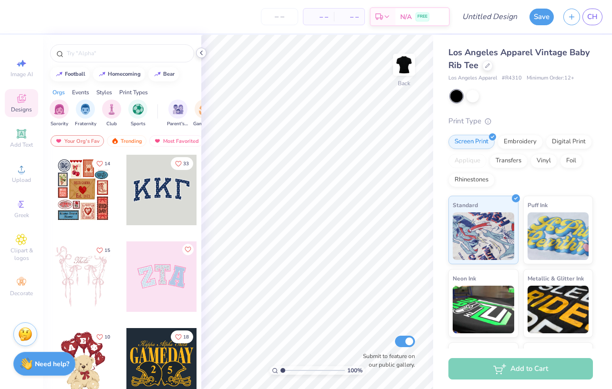
click at [203, 50] on icon at bounding box center [201, 53] width 8 height 8
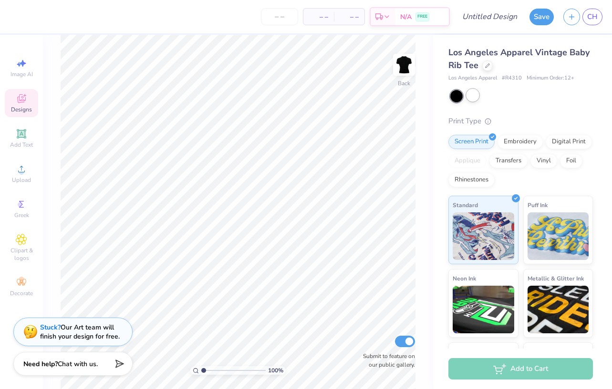
click at [472, 96] on div at bounding box center [472, 95] width 12 height 12
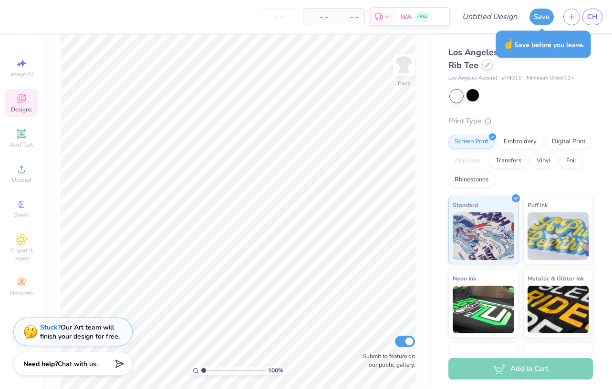
click at [486, 63] on icon at bounding box center [487, 64] width 5 height 5
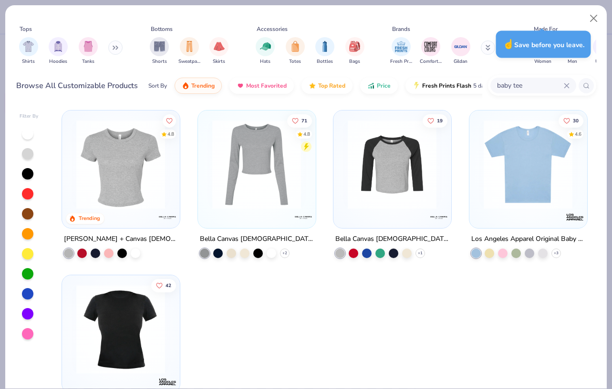
click at [520, 84] on input "baby tee" at bounding box center [530, 85] width 68 height 11
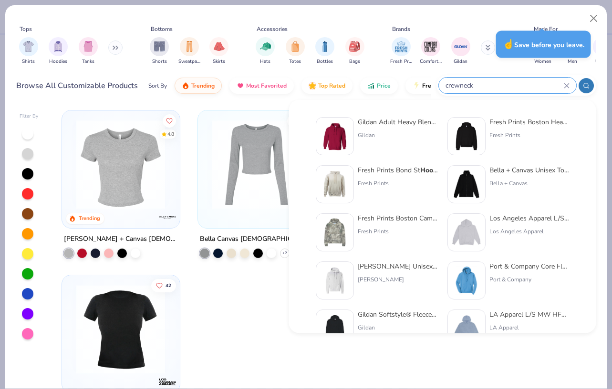
type input "crewneck"
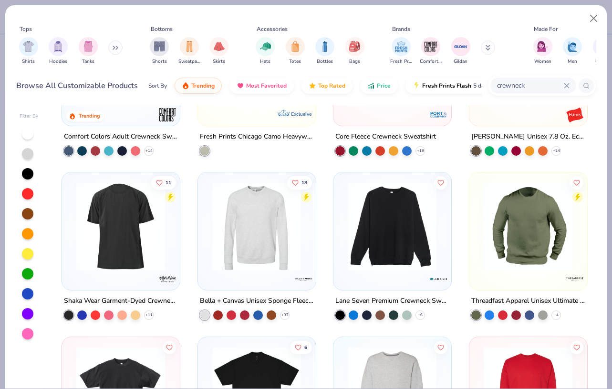
scroll to position [271, 0]
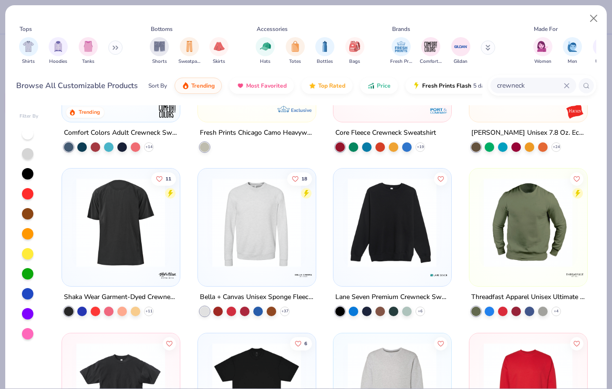
click at [262, 232] on img at bounding box center [256, 222] width 98 height 89
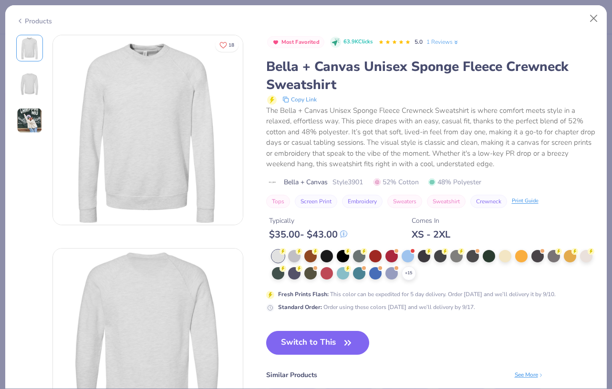
click at [20, 22] on icon at bounding box center [20, 20] width 8 height 11
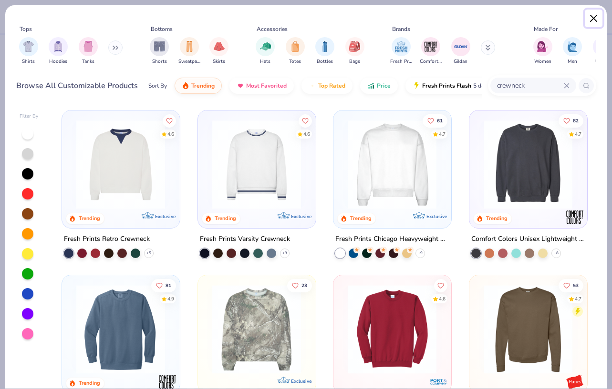
click at [597, 20] on button "Close" at bounding box center [593, 19] width 18 height 18
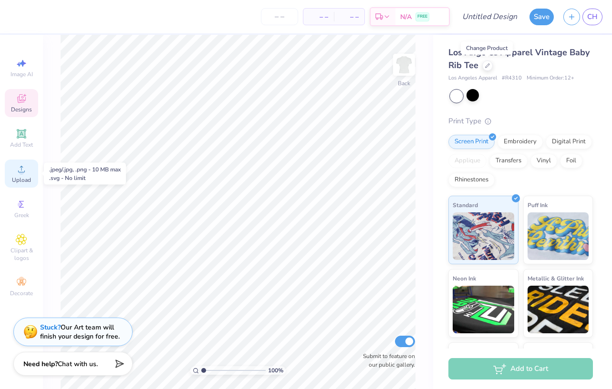
click at [19, 176] on span "Upload" at bounding box center [21, 180] width 19 height 8
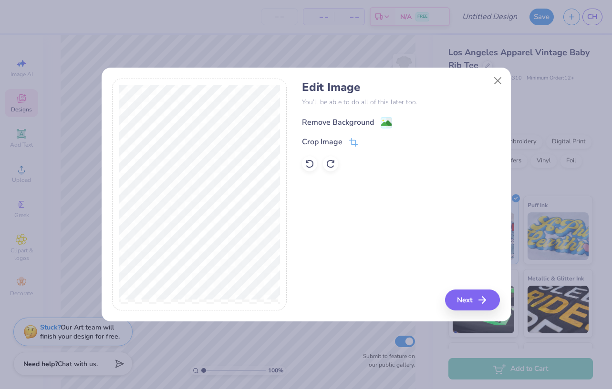
click at [342, 123] on div "Remove Background" at bounding box center [338, 122] width 72 height 11
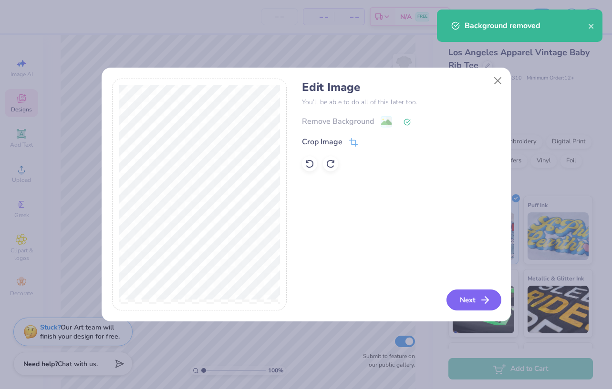
click at [471, 300] on button "Next" at bounding box center [473, 300] width 55 height 21
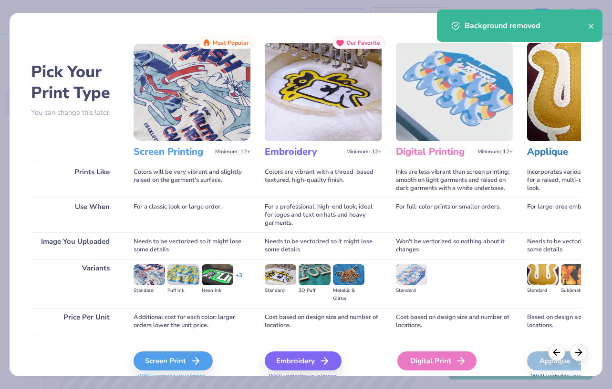
click at [448, 360] on div "Digital Print" at bounding box center [436, 361] width 79 height 19
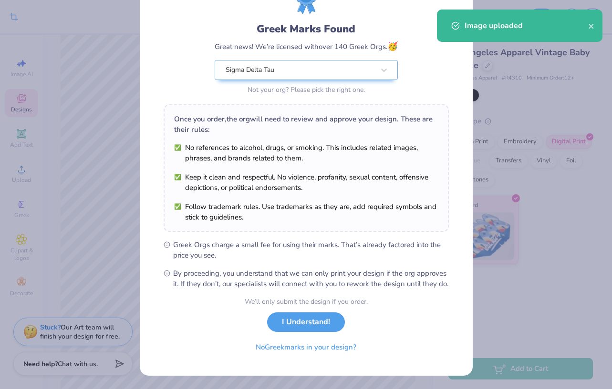
scroll to position [57, 0]
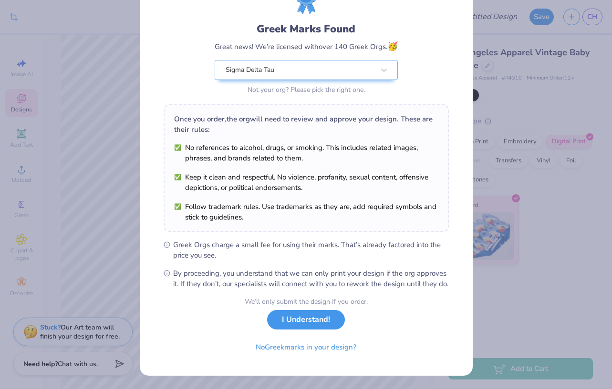
click at [311, 324] on button "I Understand!" at bounding box center [306, 320] width 78 height 20
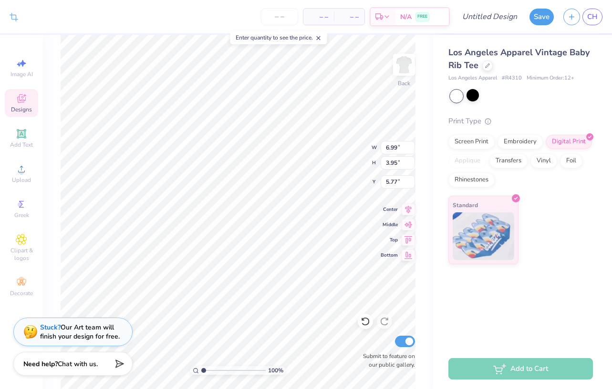
scroll to position [0, 0]
type input "0.50"
click at [285, 14] on input "number" at bounding box center [279, 16] width 37 height 17
type input "150"
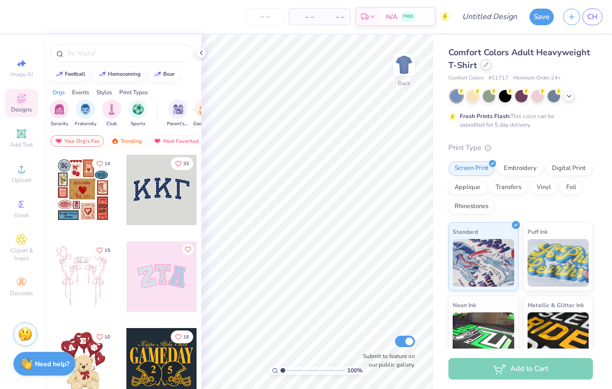
click at [485, 65] on icon at bounding box center [485, 64] width 5 height 5
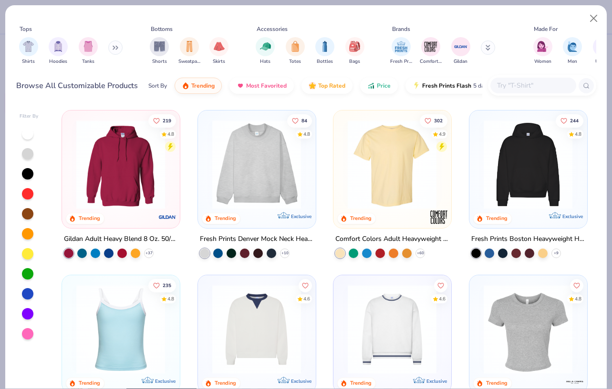
click at [521, 80] on div at bounding box center [533, 86] width 86 height 16
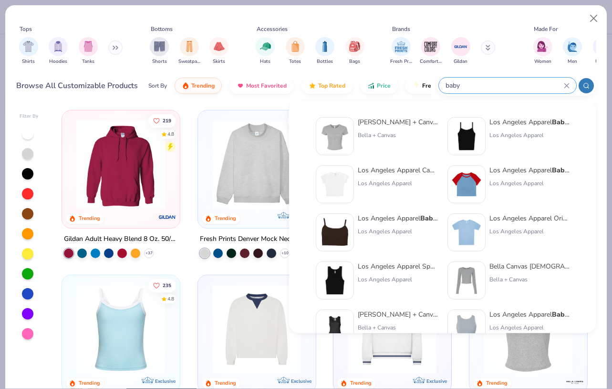
type input "baby"
click at [393, 143] on div "Bella + Canvas [DEMOGRAPHIC_DATA]' Micro Ribbed Baby Tee Bella + Canvas" at bounding box center [397, 136] width 80 height 38
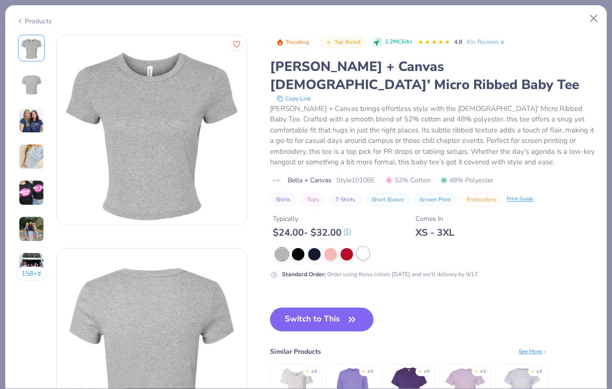
click at [362, 247] on div at bounding box center [363, 253] width 12 height 12
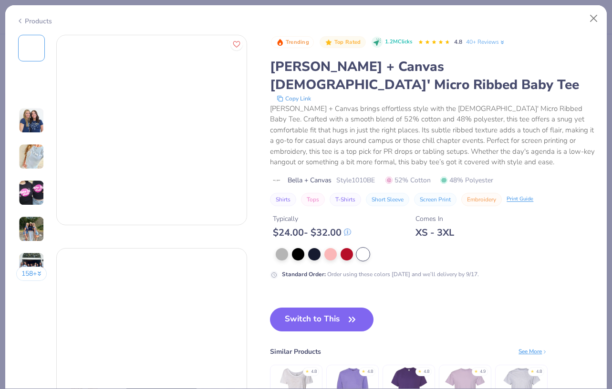
click at [329, 308] on button "Switch to This" at bounding box center [321, 320] width 103 height 24
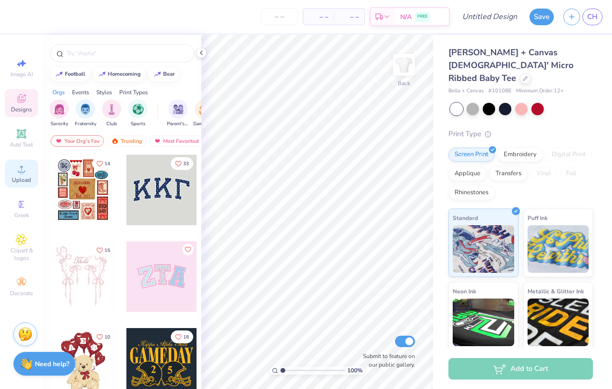
click at [18, 177] on span "Upload" at bounding box center [21, 180] width 19 height 8
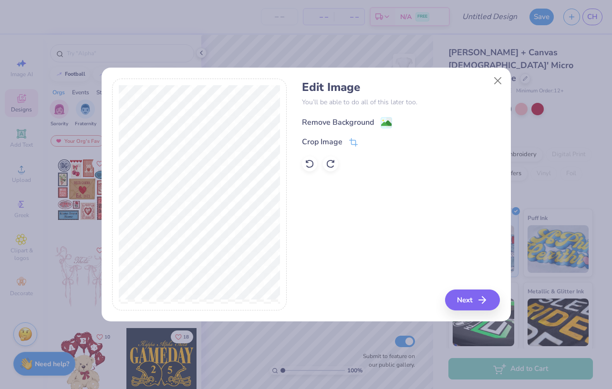
click at [326, 122] on div "Remove Background" at bounding box center [338, 122] width 72 height 11
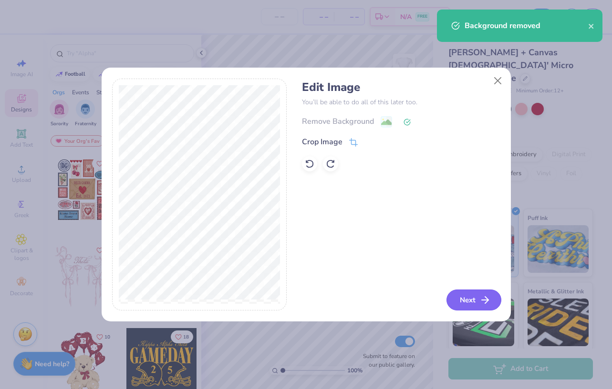
click at [474, 300] on button "Next" at bounding box center [473, 300] width 55 height 21
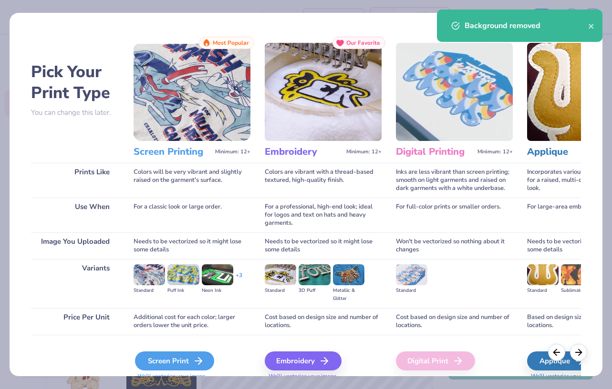
click at [186, 369] on div "Screen Print" at bounding box center [174, 361] width 79 height 19
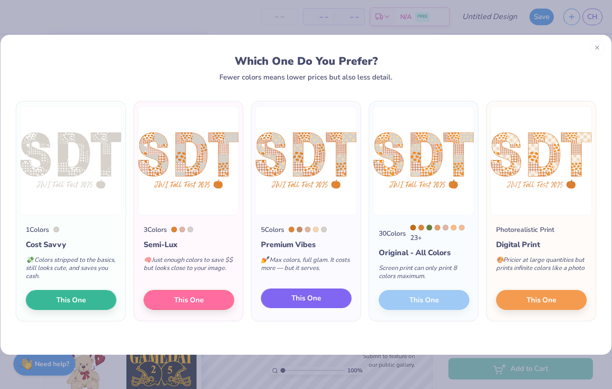
click at [297, 306] on button "This One" at bounding box center [306, 299] width 91 height 20
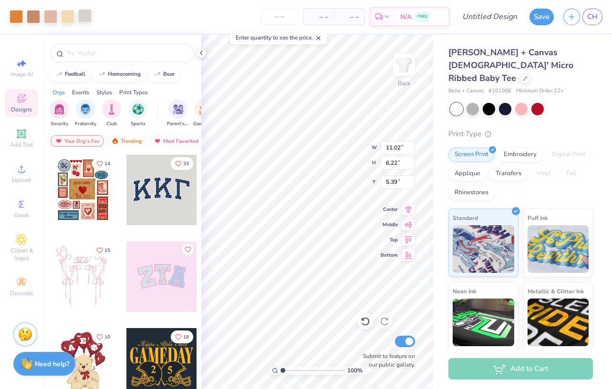
click at [84, 16] on div at bounding box center [84, 15] width 13 height 13
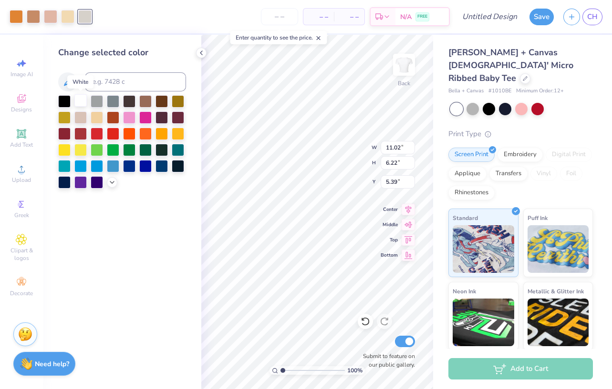
click at [77, 99] on div at bounding box center [80, 100] width 12 height 12
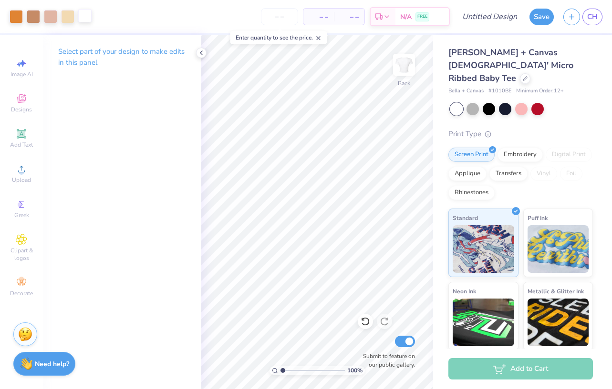
click at [88, 15] on div at bounding box center [84, 15] width 13 height 13
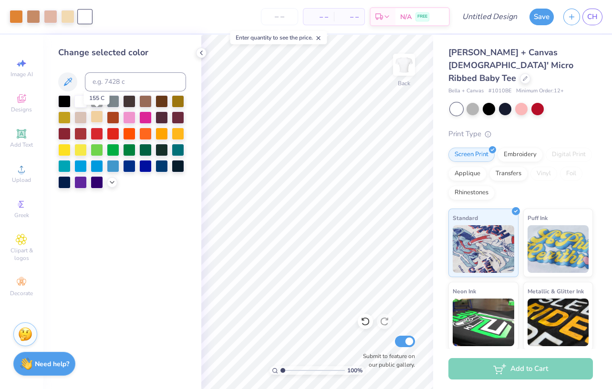
click at [97, 119] on div at bounding box center [97, 117] width 12 height 12
click at [70, 14] on div at bounding box center [67, 15] width 13 height 13
click at [95, 117] on div at bounding box center [97, 117] width 12 height 12
click at [204, 51] on icon at bounding box center [201, 53] width 8 height 8
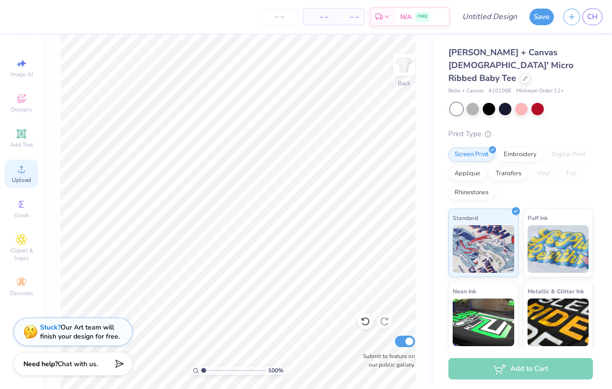
click at [23, 177] on span "Upload" at bounding box center [21, 180] width 19 height 8
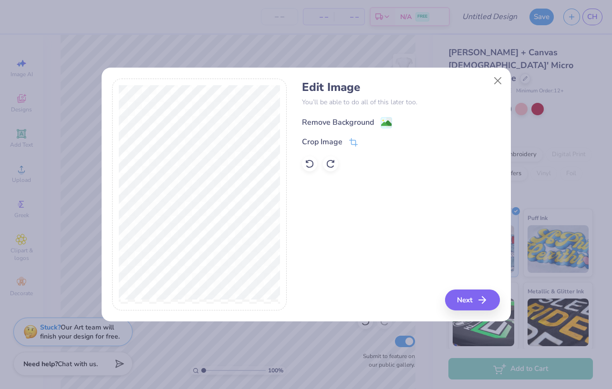
click at [360, 118] on div "Remove Background" at bounding box center [338, 122] width 72 height 11
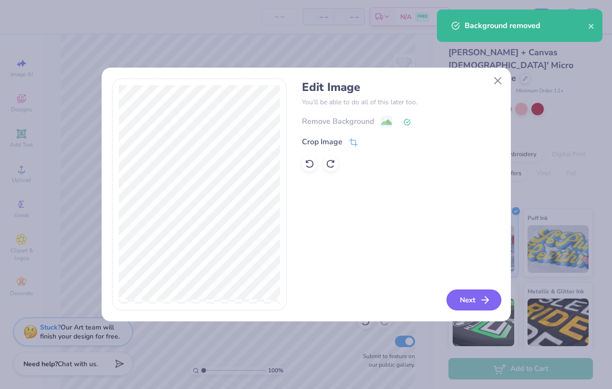
click at [469, 302] on button "Next" at bounding box center [473, 300] width 55 height 21
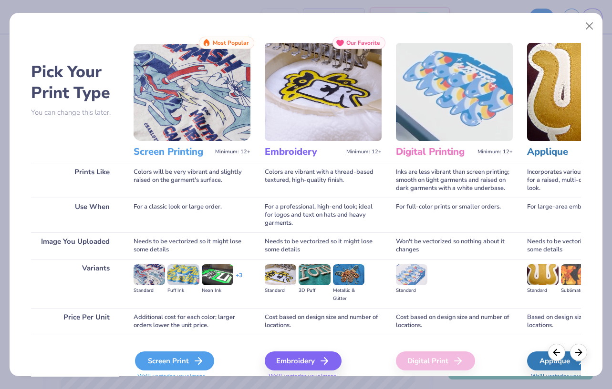
click at [188, 358] on div "Screen Print" at bounding box center [174, 361] width 79 height 19
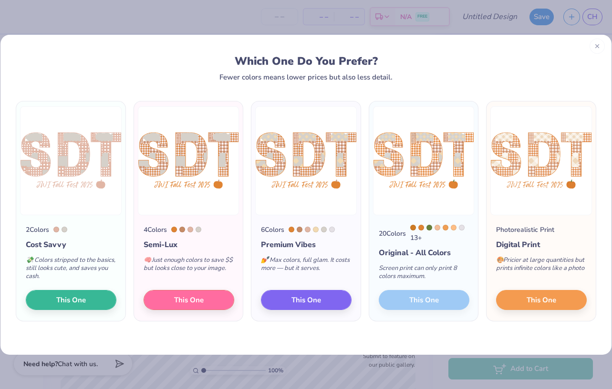
click at [599, 51] on div at bounding box center [596, 46] width 15 height 15
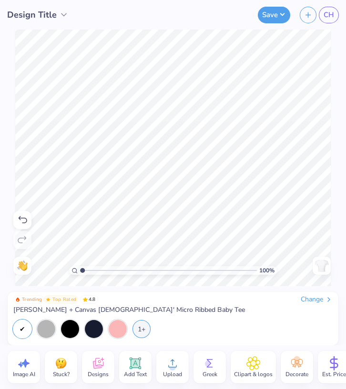
click at [172, 363] on icon at bounding box center [172, 364] width 14 height 14
click at [171, 371] on span "Upload" at bounding box center [172, 375] width 19 height 8
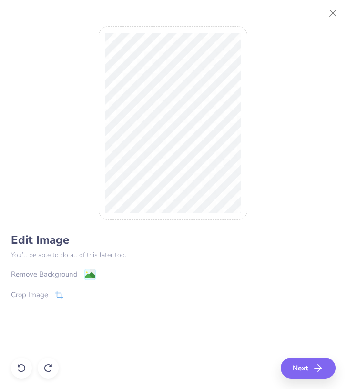
click at [97, 270] on div "Remove Background" at bounding box center [173, 275] width 325 height 12
click at [79, 273] on div "Remove Background" at bounding box center [53, 276] width 85 height 12
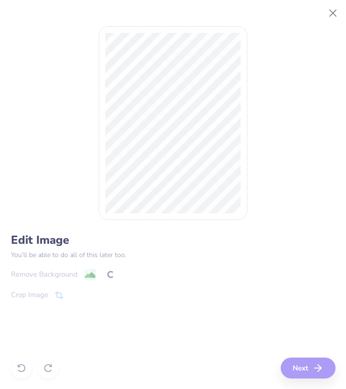
click at [312, 367] on div "Edit Image You’ll be able to do all of this later too. Remove Background Crop I…" at bounding box center [173, 195] width 325 height 368
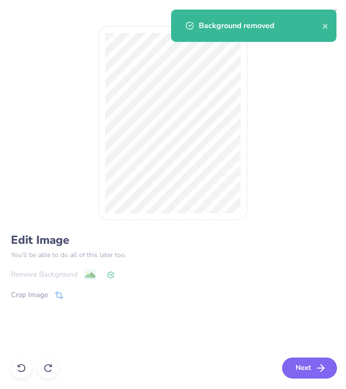
click at [310, 371] on button "Next" at bounding box center [309, 368] width 55 height 21
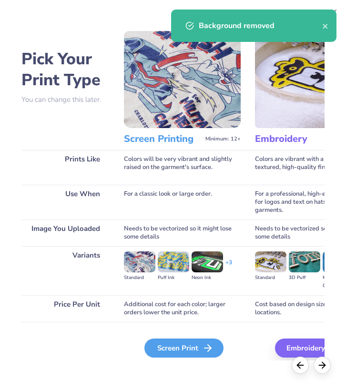
click at [202, 347] on icon at bounding box center [207, 348] width 11 height 11
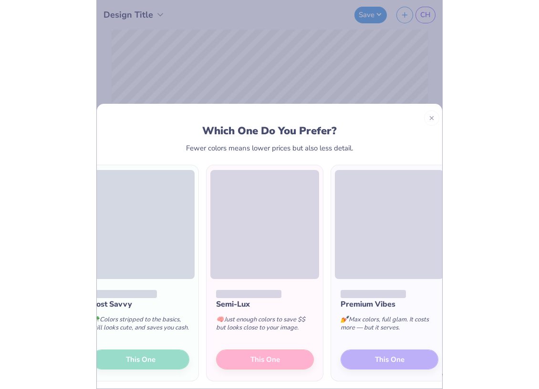
scroll to position [0, 30]
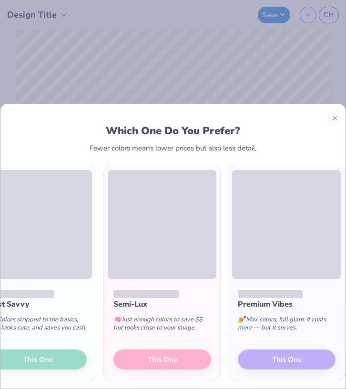
click at [1, 212] on span at bounding box center [37, 224] width 109 height 109
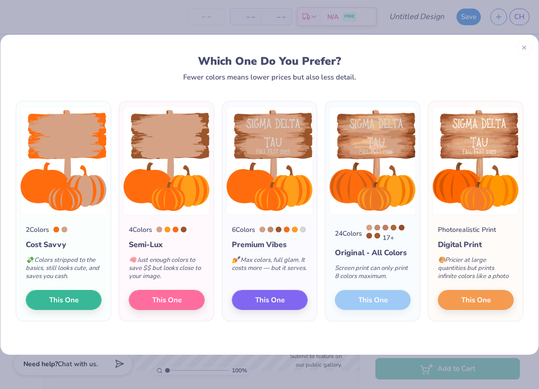
click at [364, 302] on div "24 Colors 17 + Original - All Colors Screen print can only print 8 colors maxim…" at bounding box center [372, 268] width 94 height 106
click at [479, 296] on span "This One" at bounding box center [476, 298] width 30 height 11
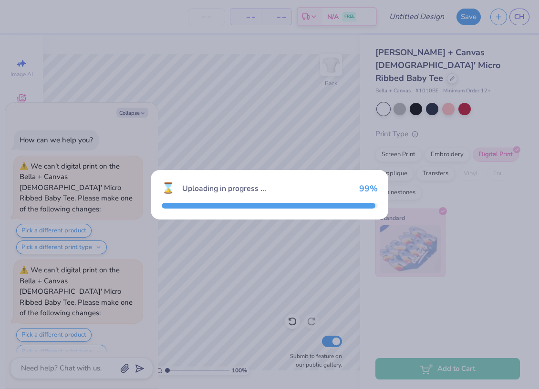
scroll to position [85, 0]
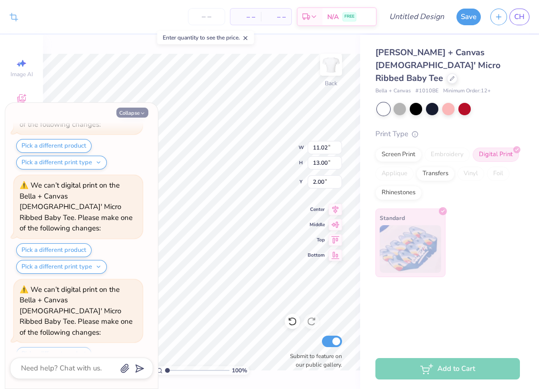
click at [140, 114] on icon "button" at bounding box center [143, 114] width 6 height 6
type textarea "x"
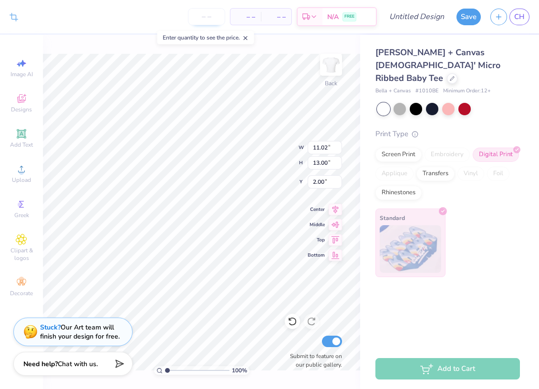
click at [201, 10] on input "number" at bounding box center [206, 16] width 37 height 17
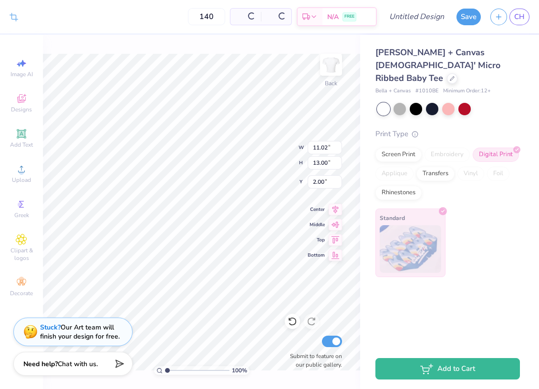
type input "140"
type input "6.19"
type input "7.31"
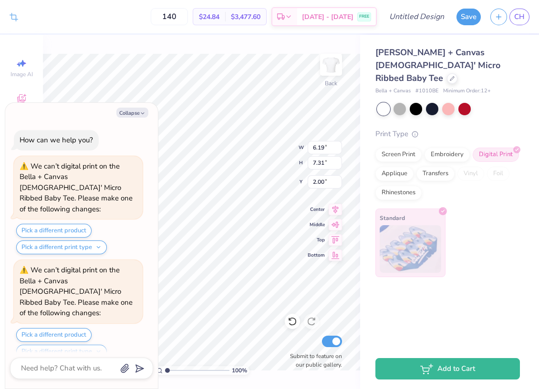
scroll to position [178, 0]
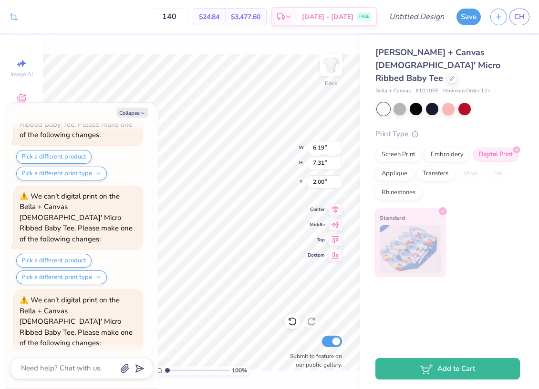
type textarea "x"
type input "1.99"
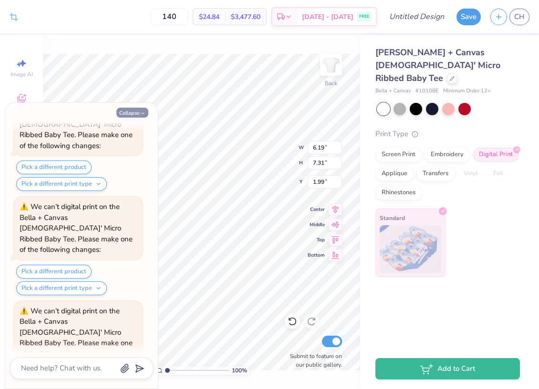
click at [131, 114] on button "Collapse" at bounding box center [132, 113] width 32 height 10
type textarea "x"
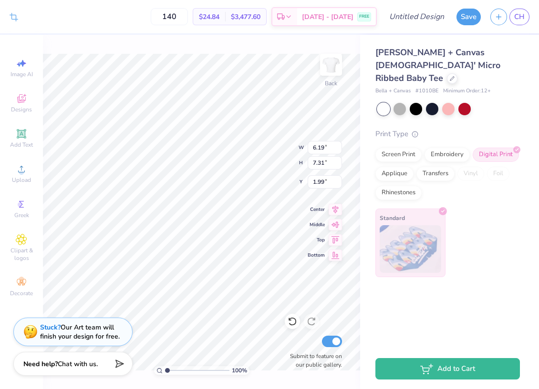
type input "2.00"
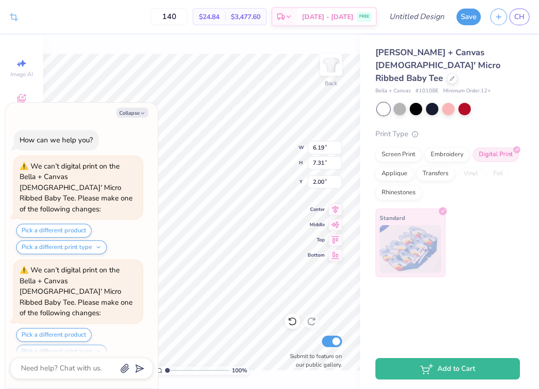
scroll to position [459, 0]
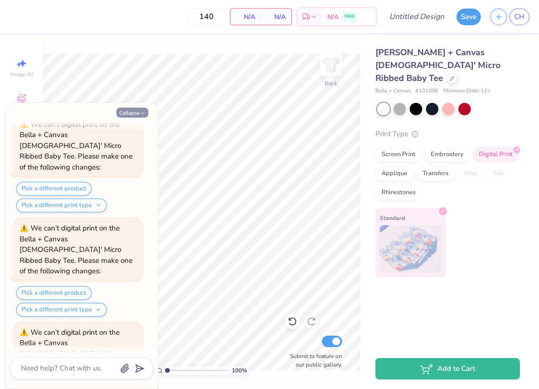
click at [131, 115] on button "Collapse" at bounding box center [132, 113] width 32 height 10
type textarea "x"
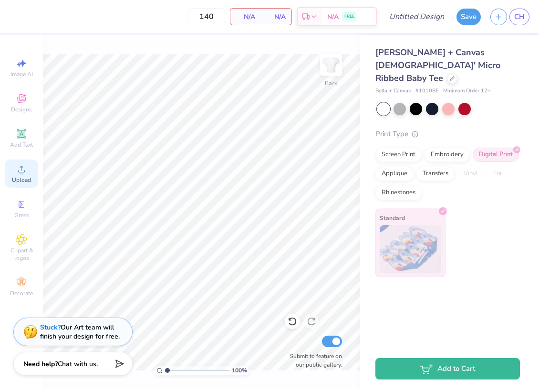
click at [21, 173] on circle at bounding box center [21, 172] width 5 height 5
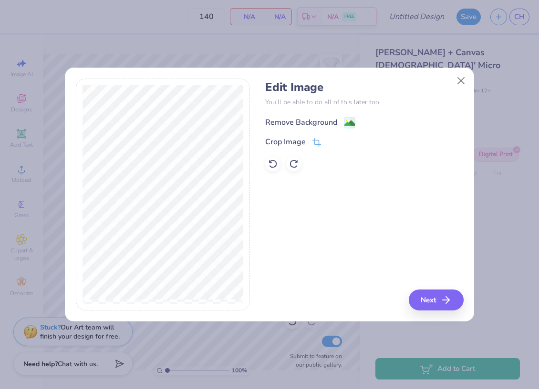
click at [288, 120] on div "Remove Background" at bounding box center [301, 122] width 72 height 11
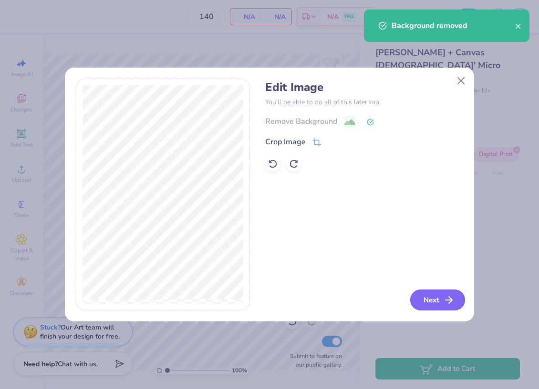
click at [434, 299] on button "Next" at bounding box center [437, 300] width 55 height 21
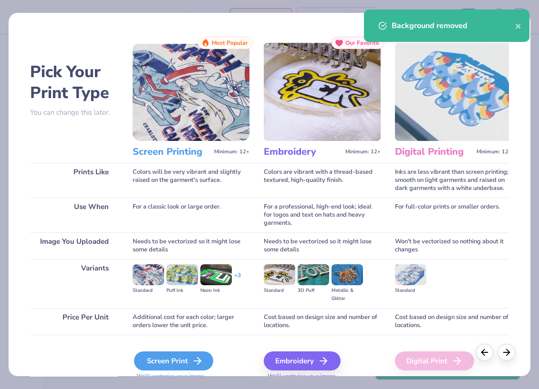
click at [176, 362] on div "Screen Print" at bounding box center [173, 361] width 79 height 19
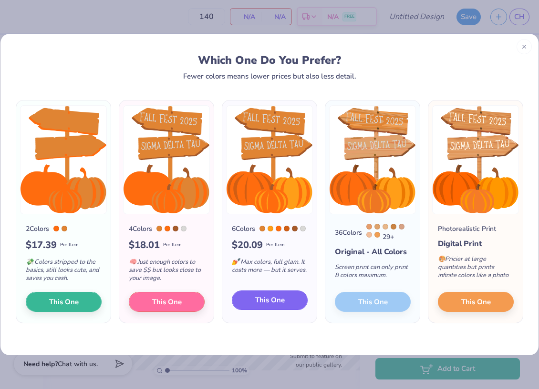
click at [274, 301] on span "This One" at bounding box center [270, 300] width 30 height 11
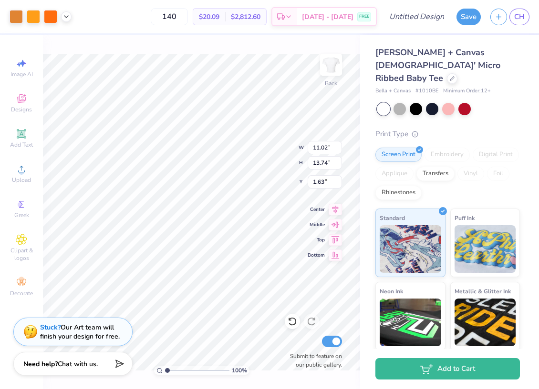
type input "5.86"
type input "7.31"
type input "2.10"
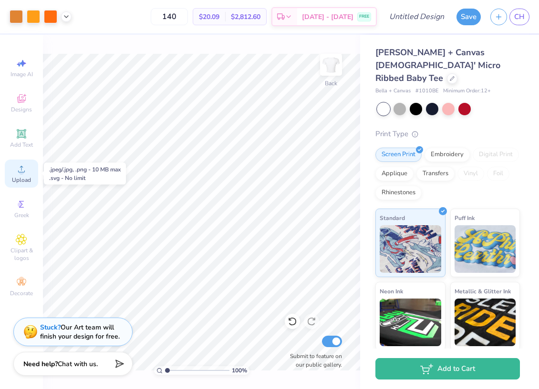
click at [22, 176] on span "Upload" at bounding box center [21, 180] width 19 height 8
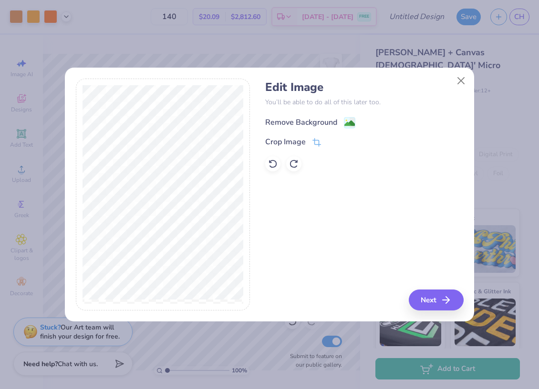
click at [308, 125] on div "Remove Background" at bounding box center [301, 122] width 72 height 11
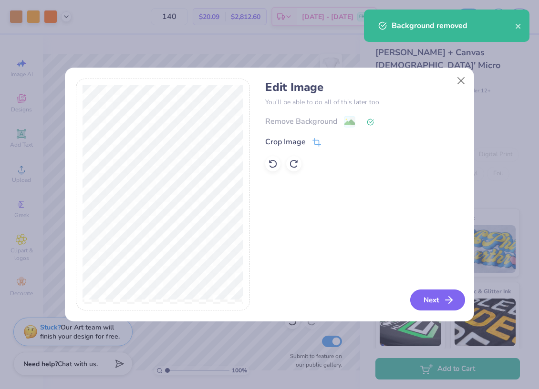
click at [441, 294] on button "Next" at bounding box center [437, 300] width 55 height 21
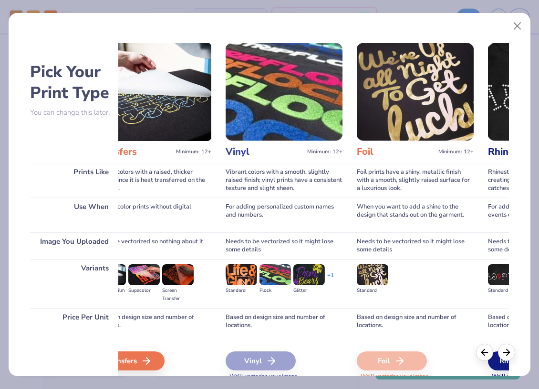
scroll to position [0, 545]
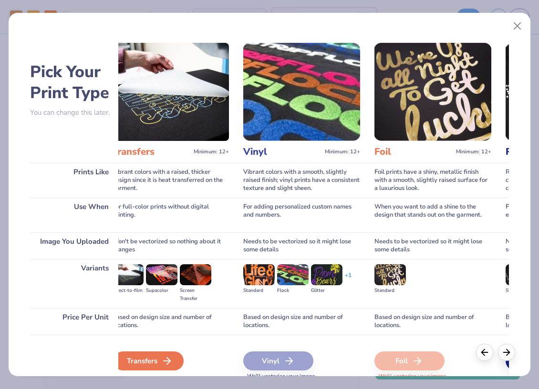
click at [161, 359] on div "Transfers" at bounding box center [148, 361] width 70 height 19
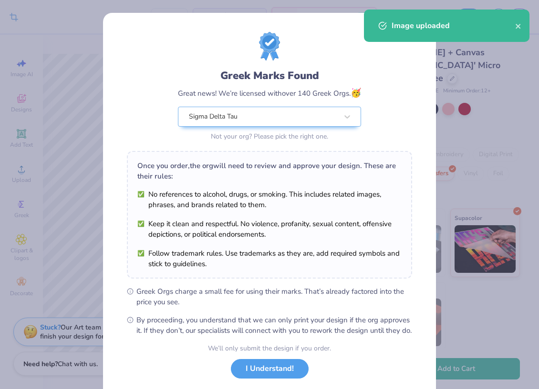
click at [234, 265] on body "Crop Image 140 $23.58 Per Item $3,301.20 Total Est. Delivery Sep 15 - 18 FREE D…" at bounding box center [269, 194] width 539 height 389
click at [262, 374] on button "I Understand!" at bounding box center [270, 367] width 78 height 20
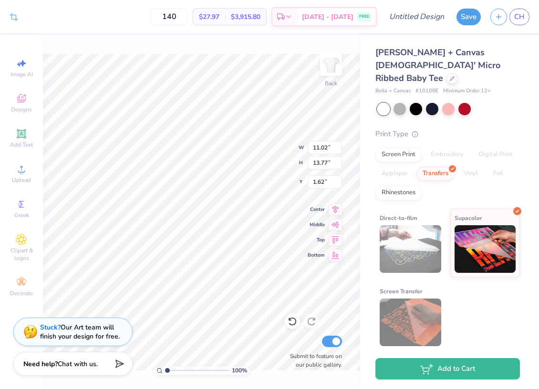
type input "4.31"
type input "5.39"
type input "1.61"
type input "5.86"
type input "7.31"
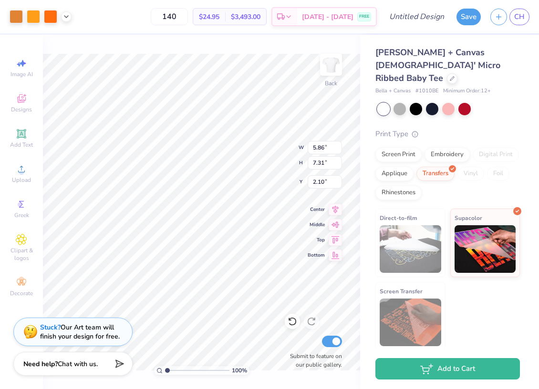
type input "2.11"
type input "3.41"
type input "5.30"
type input "6.62"
type input "3.00"
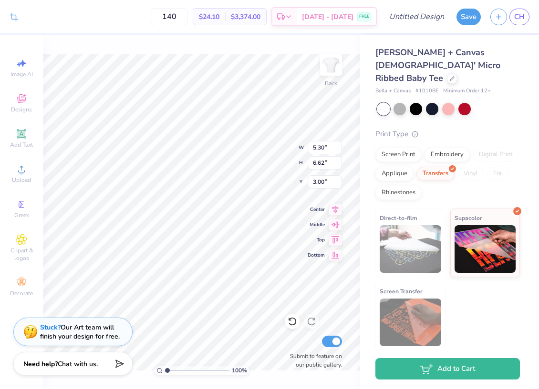
type input "4.50"
type input "5.62"
type input "4.02"
type input "5.02"
click at [22, 175] on div "Upload" at bounding box center [21, 174] width 33 height 28
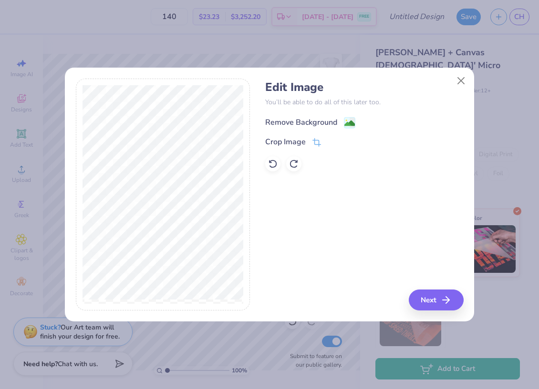
click at [326, 117] on div "Remove Background" at bounding box center [301, 122] width 72 height 11
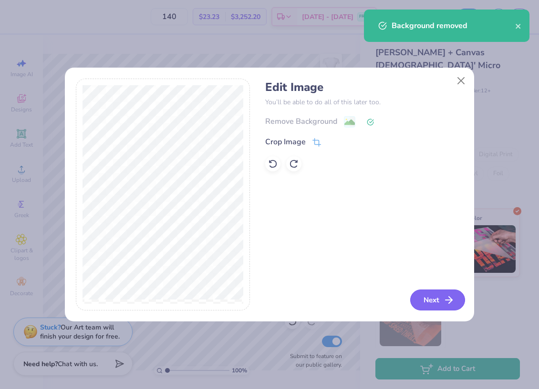
click at [433, 297] on button "Next" at bounding box center [437, 300] width 55 height 21
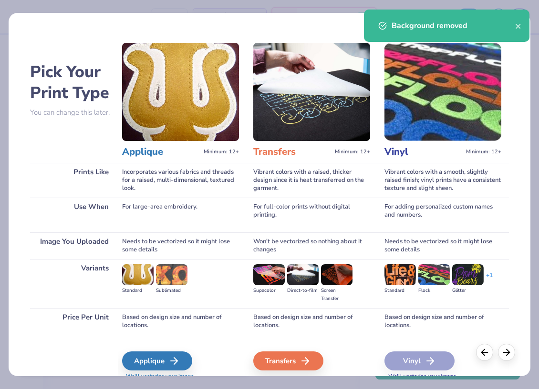
scroll to position [0, 428]
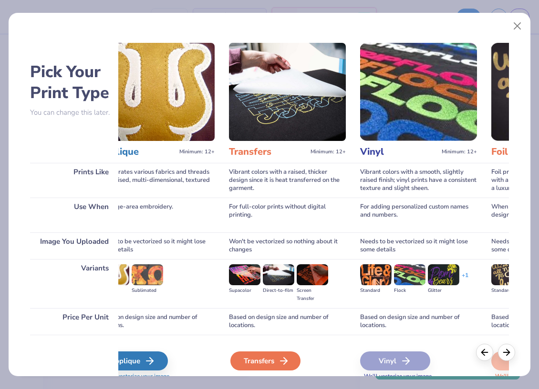
click at [274, 361] on div "Transfers" at bounding box center [265, 361] width 70 height 19
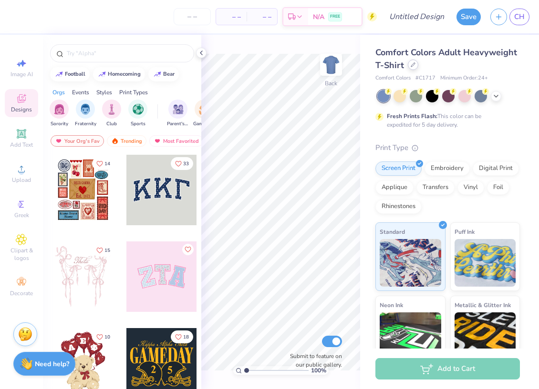
click at [409, 68] on div at bounding box center [413, 65] width 10 height 10
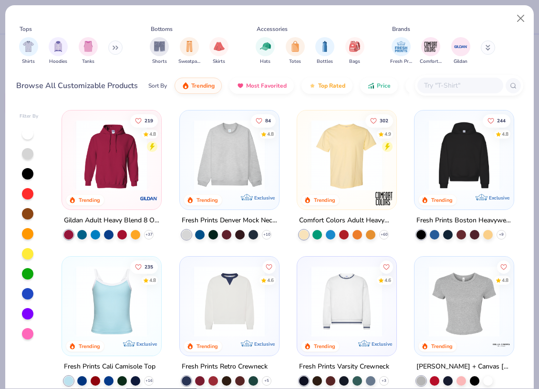
click at [440, 81] on input "text" at bounding box center [459, 85] width 73 height 11
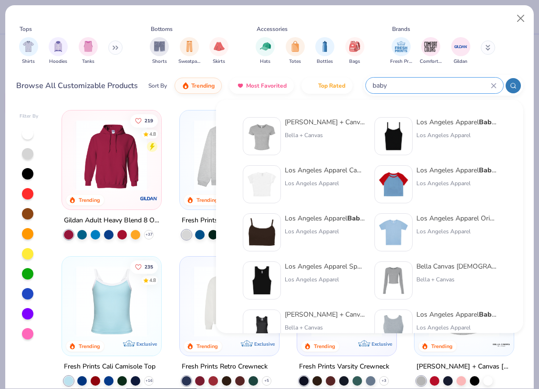
type input "baby"
click at [314, 139] on div "Bella + Canvas [DEMOGRAPHIC_DATA]' Micro Ribbed Baby Tee Bella + Canvas" at bounding box center [325, 136] width 80 height 38
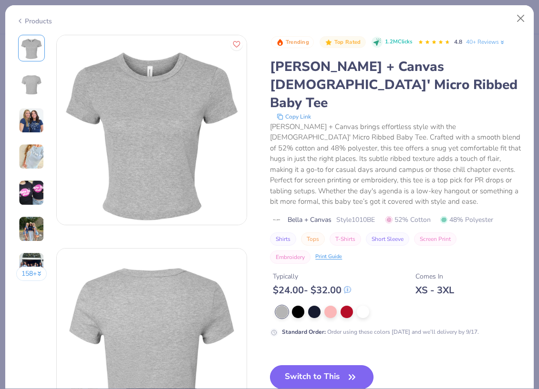
click at [305, 366] on button "Switch to This" at bounding box center [321, 378] width 103 height 24
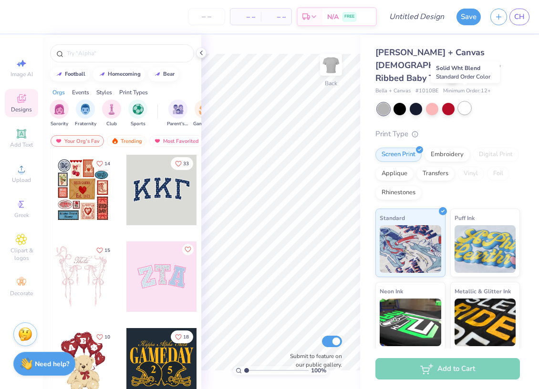
click at [466, 102] on div at bounding box center [464, 108] width 12 height 12
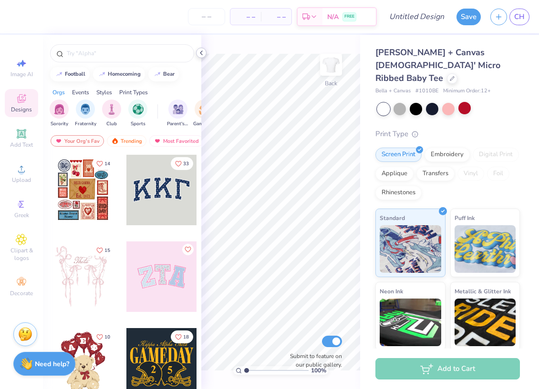
click at [203, 52] on icon at bounding box center [201, 53] width 8 height 8
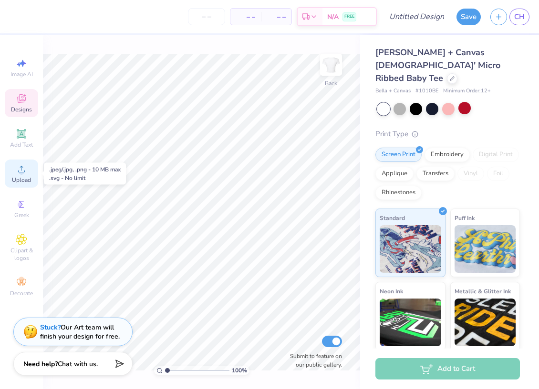
click at [19, 167] on icon at bounding box center [21, 168] width 11 height 11
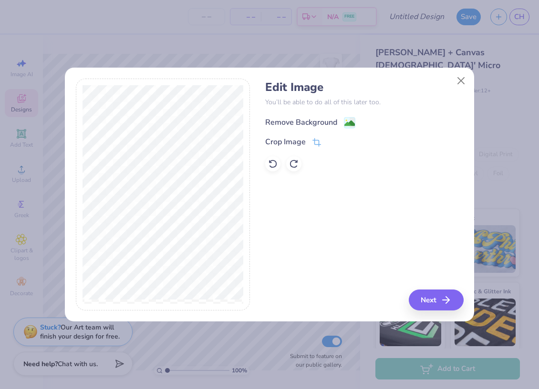
click at [304, 121] on div "Remove Background" at bounding box center [301, 122] width 72 height 11
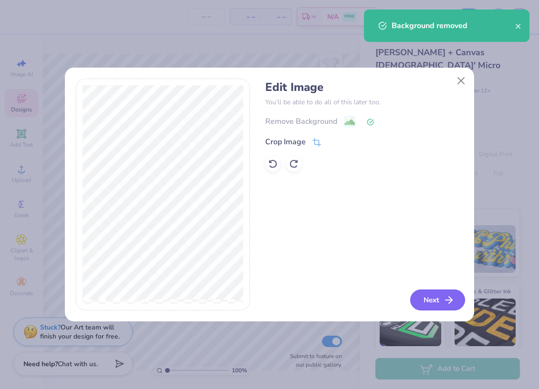
click at [439, 298] on button "Next" at bounding box center [437, 300] width 55 height 21
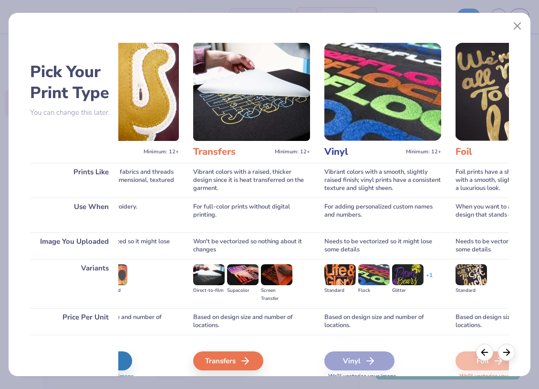
scroll to position [0, 469]
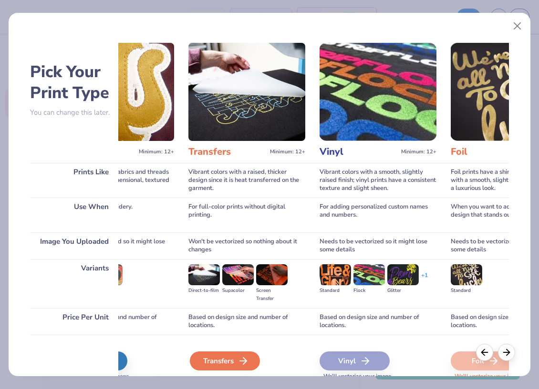
click at [239, 359] on icon at bounding box center [242, 361] width 11 height 11
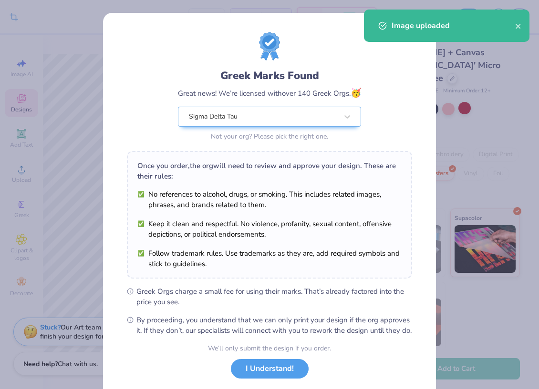
click at [204, 19] on div "Greek Marks Found Great news! We’re licensed with over 140 Greek Orgs. 🥳 Sigma …" at bounding box center [269, 218] width 333 height 410
click at [254, 376] on button "I Understand!" at bounding box center [270, 367] width 78 height 20
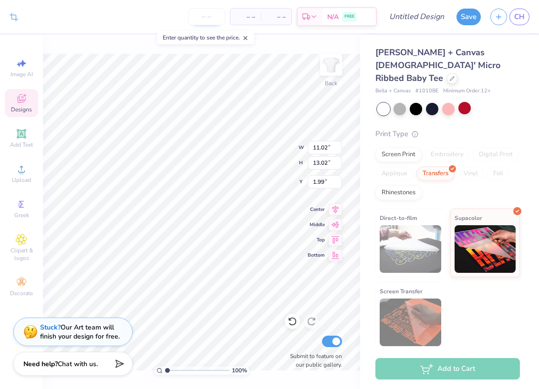
click at [203, 15] on input "number" at bounding box center [206, 16] width 37 height 17
type input "140"
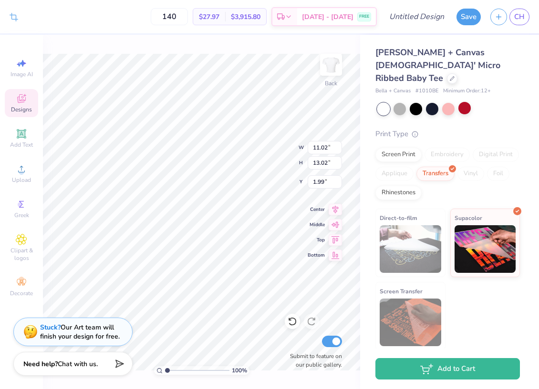
type input "5.44"
type input "6.42"
type input "2.08"
type input "2.93"
type input "3.47"
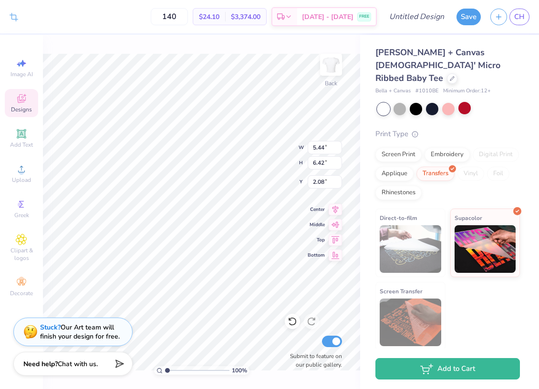
type input "2.07"
type input "5.10"
type input "6.02"
type input "3.00"
type input "4.73"
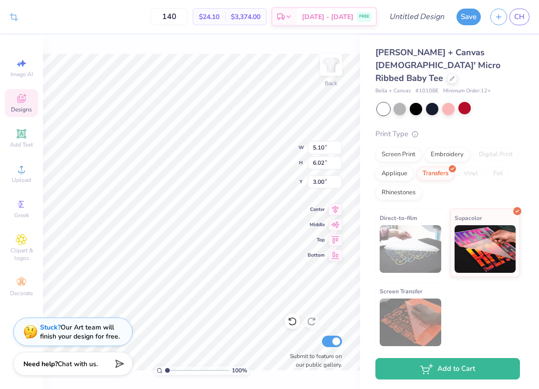
type input "5.59"
click at [260, 12] on span "$3,374.00" at bounding box center [246, 17] width 30 height 10
type input "3.39"
type input "4.00"
type input "3.94"
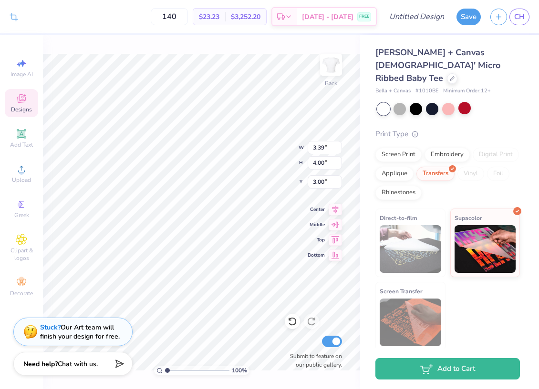
type input "4.66"
type input "4.36"
type input "5.15"
type input "4.83"
type input "5.70"
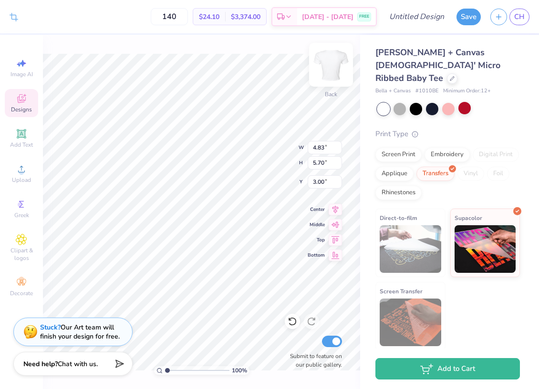
type input "5.56"
type input "6.57"
type input "6.72"
type input "7.94"
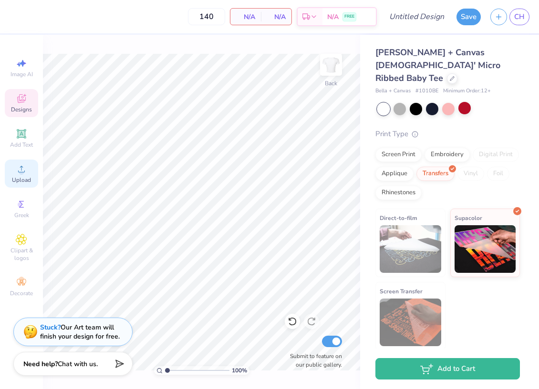
click at [26, 169] on icon at bounding box center [21, 168] width 11 height 11
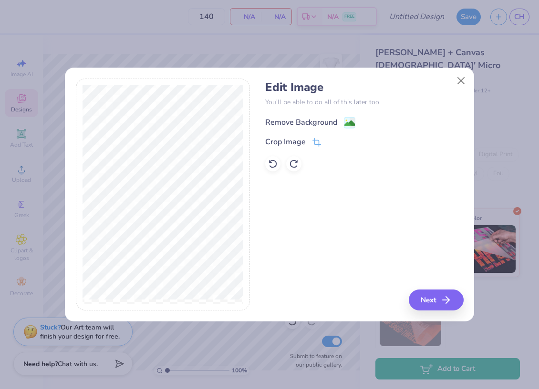
click at [305, 115] on div "Edit Image You’ll be able to do all of this later too. Remove Background Crop I…" at bounding box center [364, 126] width 198 height 91
click at [305, 121] on div "Remove Background" at bounding box center [301, 122] width 72 height 11
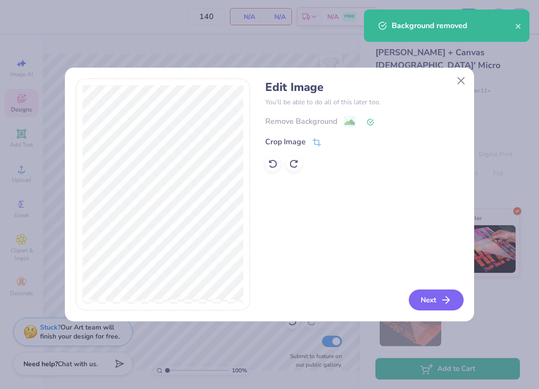
click at [428, 300] on button "Next" at bounding box center [435, 300] width 55 height 21
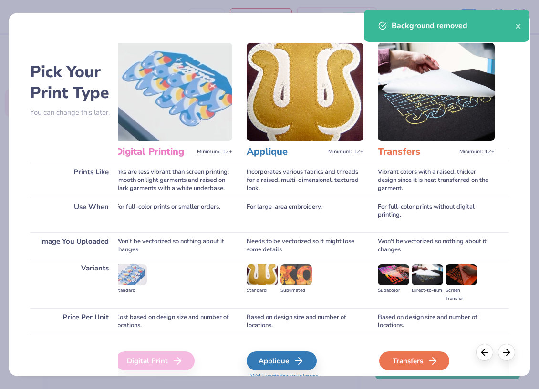
scroll to position [0, 310]
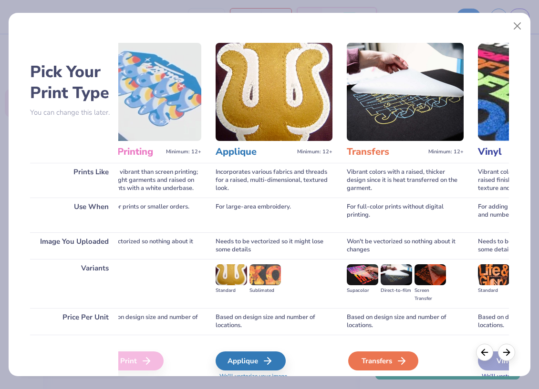
click at [390, 366] on div "Transfers" at bounding box center [383, 361] width 70 height 19
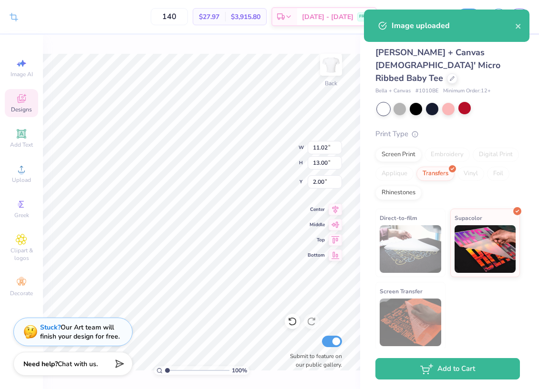
type input "6.60"
type input "7.78"
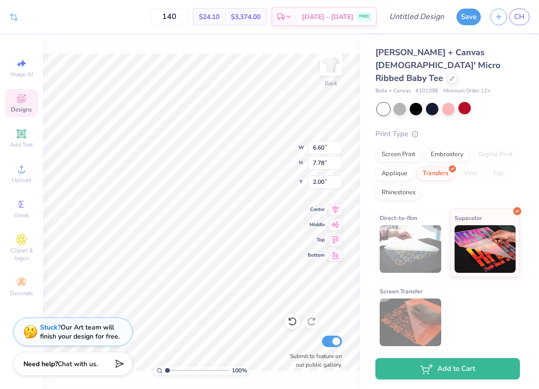
type input "3.00"
type input "5.19"
type input "6.12"
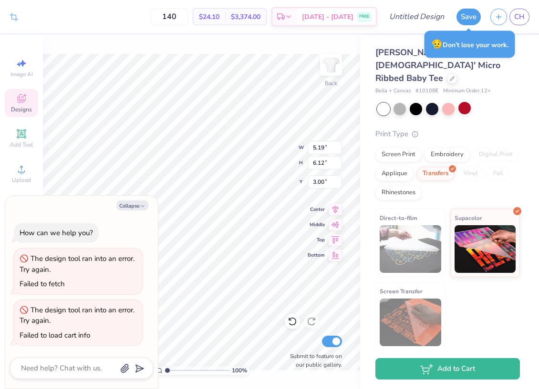
type textarea "x"
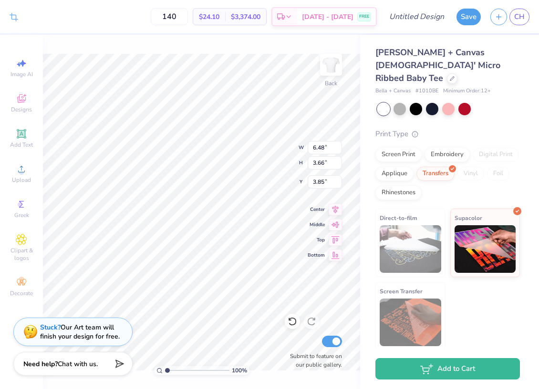
type input "7.73"
type input "4.37"
type input "8.48"
type input "4.79"
type input "3.71"
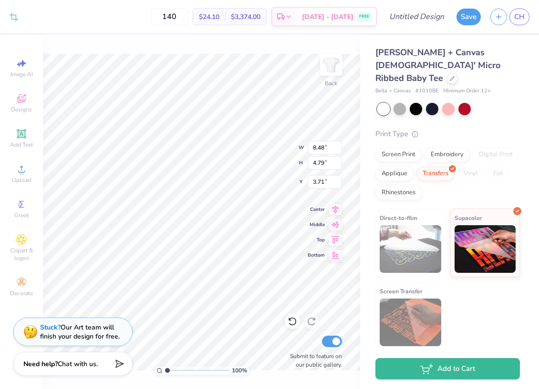
type input "9.34"
type input "5.27"
type input "3.70"
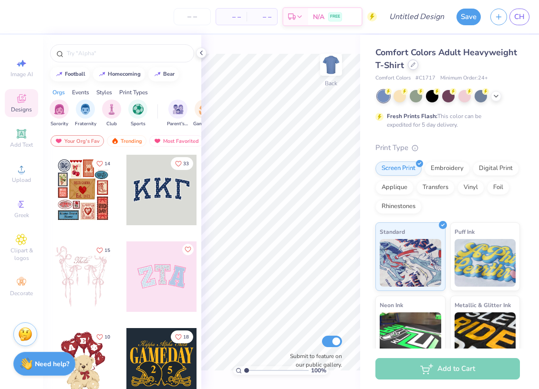
click at [412, 69] on div at bounding box center [413, 65] width 10 height 10
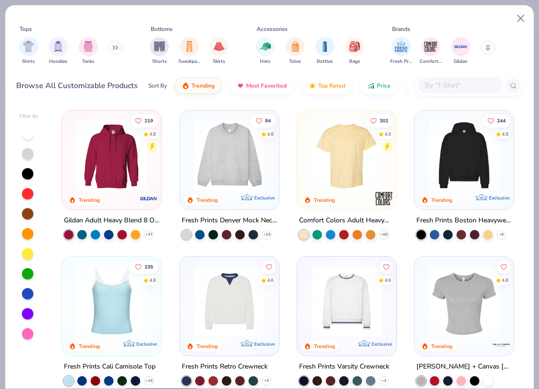
click at [463, 90] on input "text" at bounding box center [459, 85] width 73 height 11
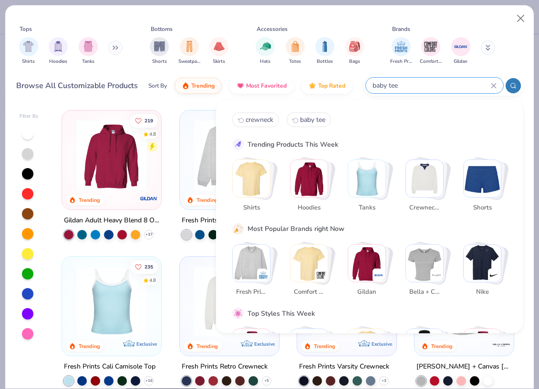
type input "baby tee"
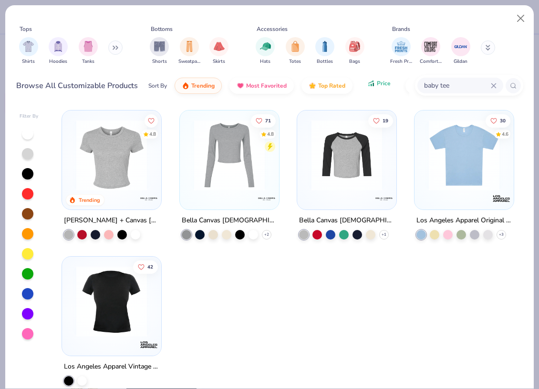
click at [379, 80] on span "Price" at bounding box center [384, 84] width 14 height 8
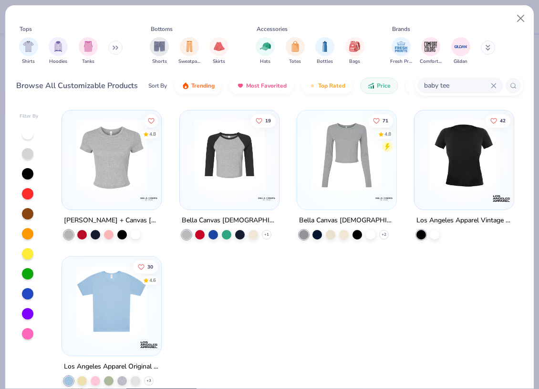
scroll to position [13, 0]
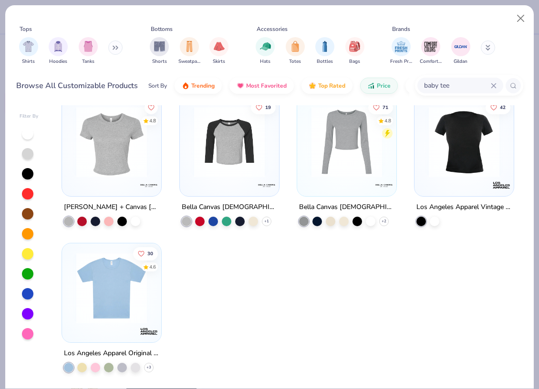
click at [147, 352] on div "Los Angeles Apparel Original Baby Rib Tee" at bounding box center [111, 354] width 95 height 12
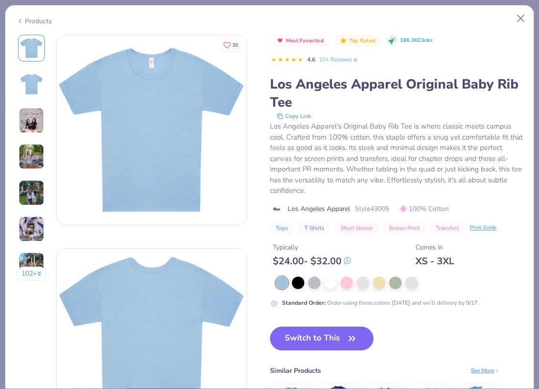
click at [32, 87] on img at bounding box center [31, 84] width 23 height 23
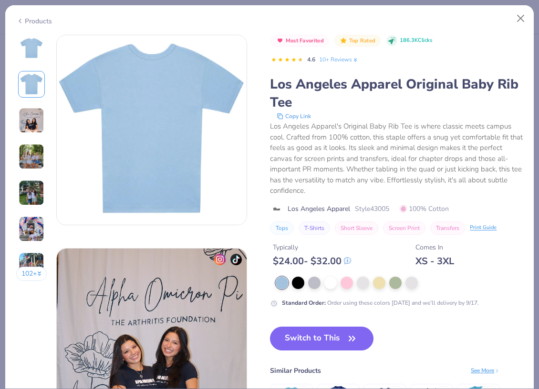
click at [29, 126] on img at bounding box center [32, 121] width 26 height 26
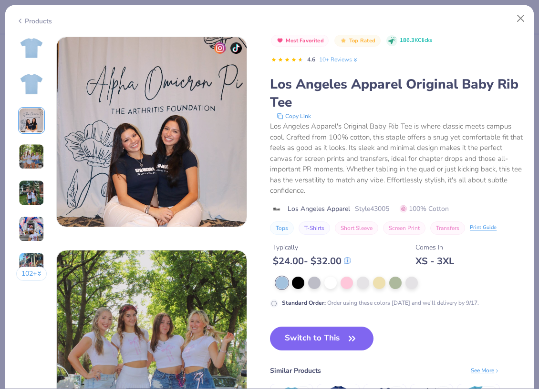
scroll to position [427, 0]
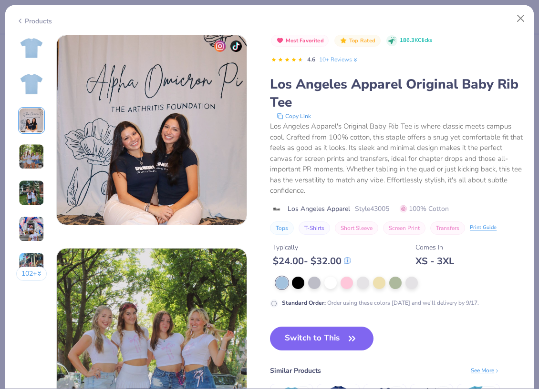
click at [10, 150] on div "102 + 30 AU Alpha Omicron Pi, [GEOGRAPHIC_DATA], [GEOGRAPHIC_DATA][US_STATE] KB…" at bounding box center [269, 212] width 528 height 355
click at [41, 154] on img at bounding box center [32, 157] width 26 height 26
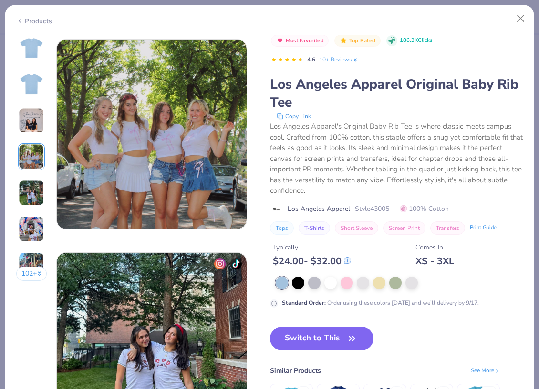
scroll to position [641, 0]
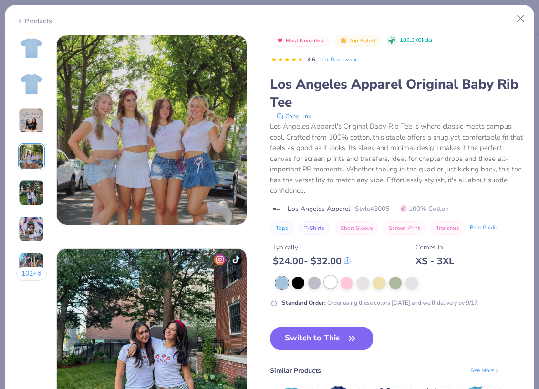
click at [333, 280] on div at bounding box center [330, 282] width 12 height 12
click at [520, 17] on button "Close" at bounding box center [520, 19] width 18 height 18
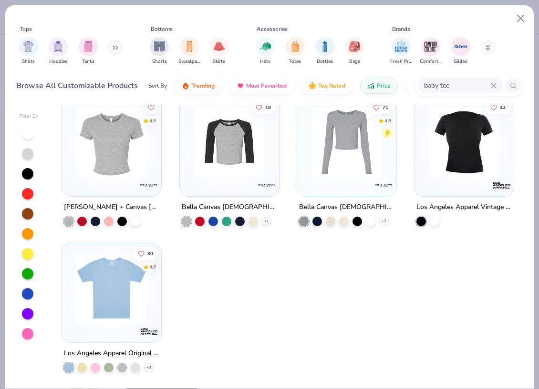
click at [461, 144] on img at bounding box center [464, 142] width 80 height 71
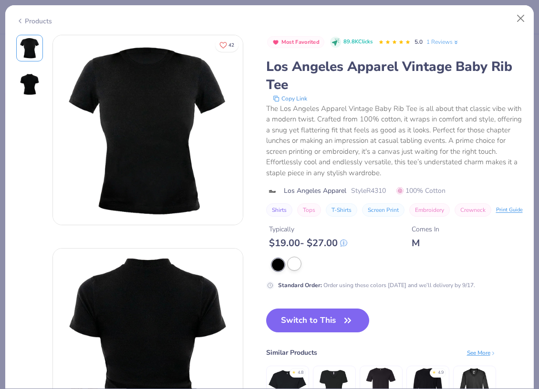
click at [291, 270] on div at bounding box center [294, 264] width 12 height 12
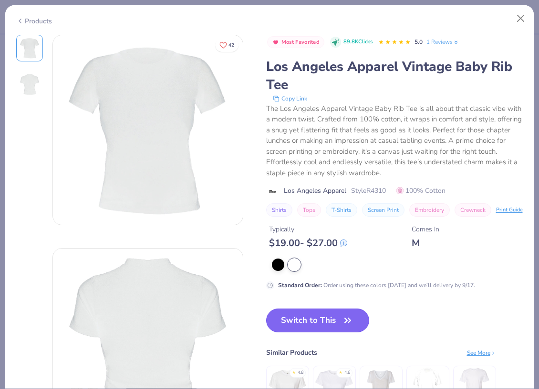
click at [300, 333] on button "Switch to This" at bounding box center [317, 321] width 103 height 24
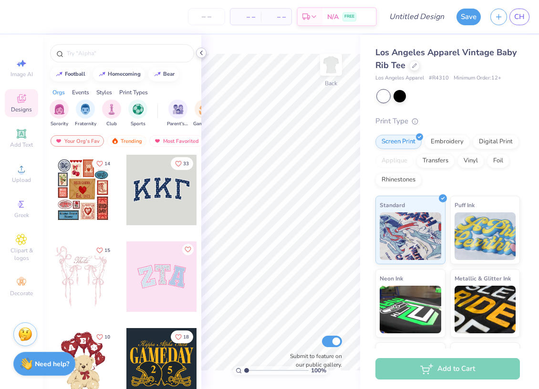
click at [202, 48] on div at bounding box center [201, 53] width 10 height 10
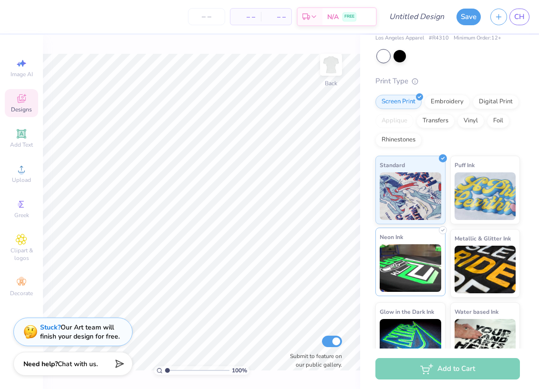
scroll to position [62, 0]
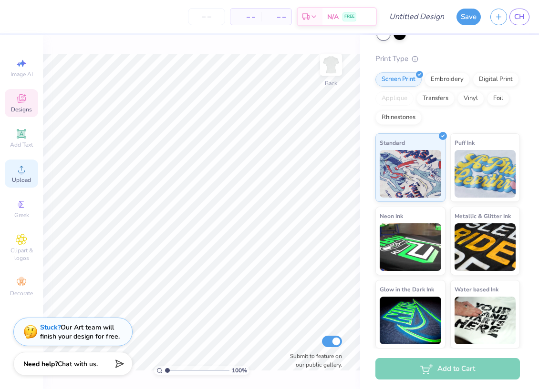
click at [19, 177] on span "Upload" at bounding box center [21, 180] width 19 height 8
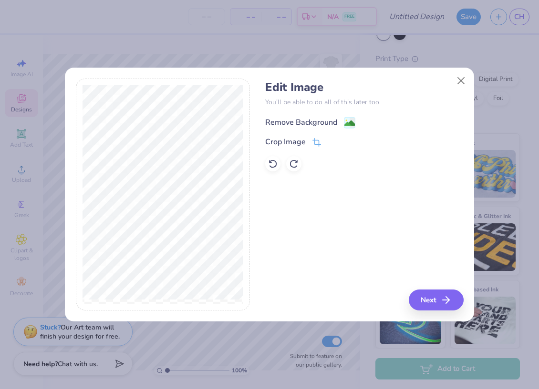
click at [320, 126] on div "Remove Background" at bounding box center [301, 122] width 72 height 11
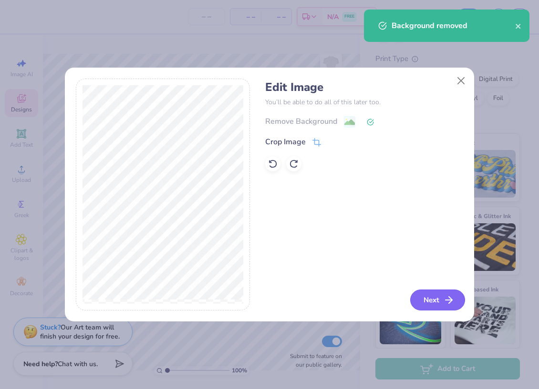
click at [443, 300] on icon "button" at bounding box center [448, 300] width 11 height 11
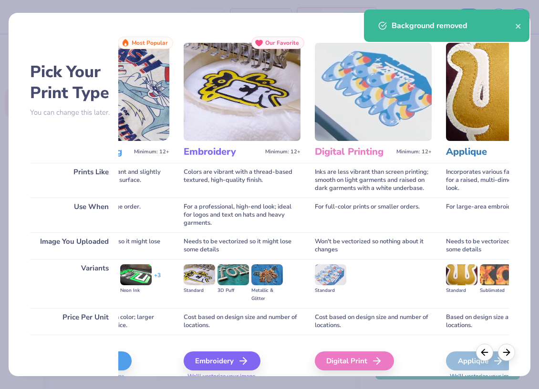
scroll to position [0, 90]
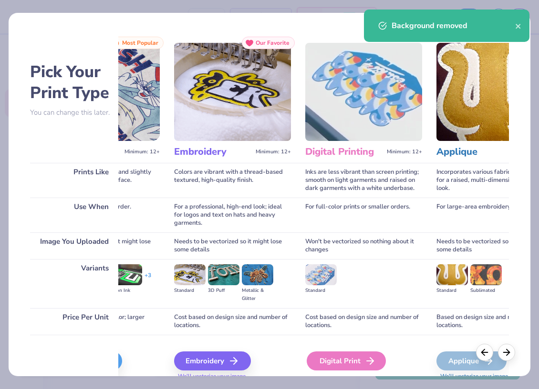
click at [337, 365] on div "Digital Print" at bounding box center [345, 361] width 79 height 19
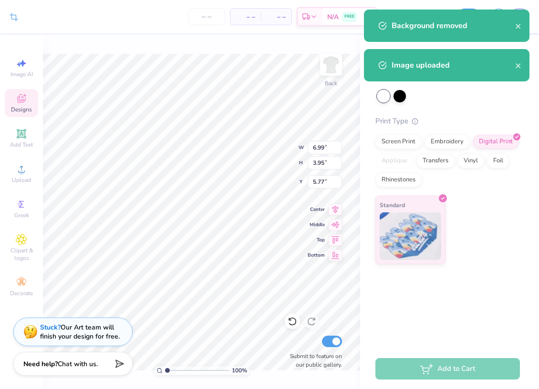
scroll to position [0, 0]
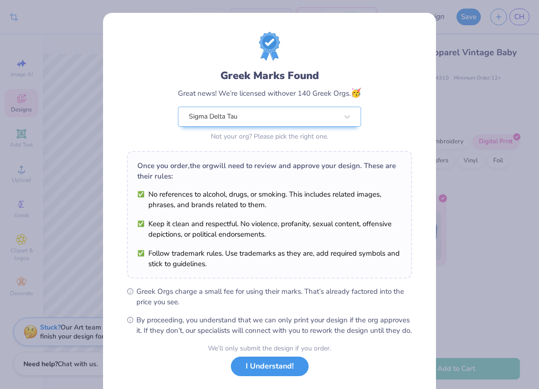
click at [277, 374] on button "I Understand!" at bounding box center [270, 367] width 78 height 20
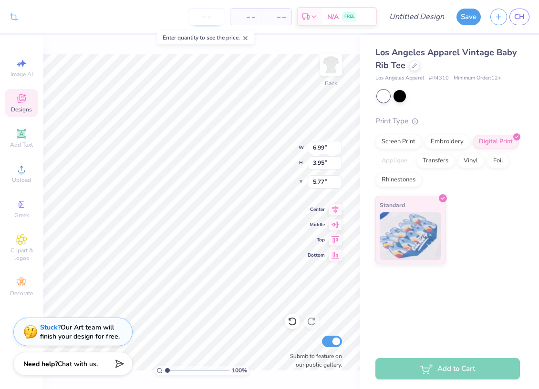
click at [203, 17] on input "number" at bounding box center [206, 16] width 37 height 17
type input "14"
type input "140"
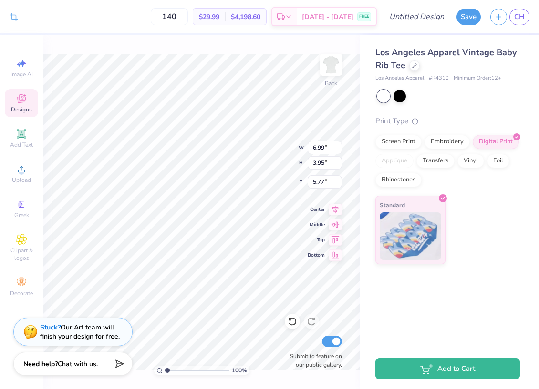
type input "1.55"
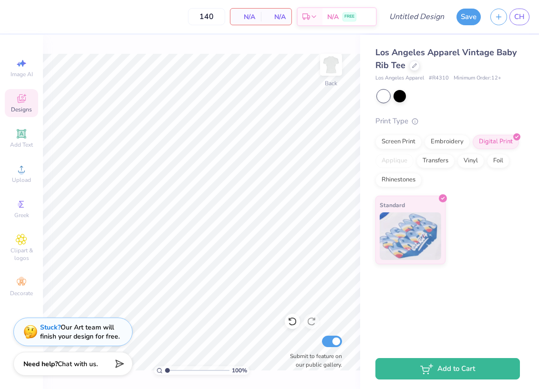
click at [413, 60] on div "Los Angeles Apparel Vintage Baby Rib Tee" at bounding box center [447, 59] width 144 height 26
click at [413, 66] on icon at bounding box center [414, 65] width 4 height 4
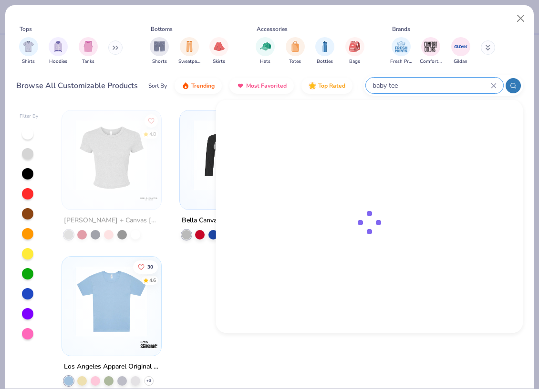
click at [464, 82] on input "baby tee" at bounding box center [430, 85] width 119 height 11
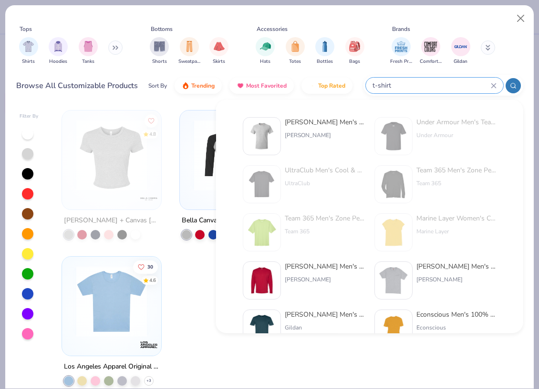
type input "t-shirt"
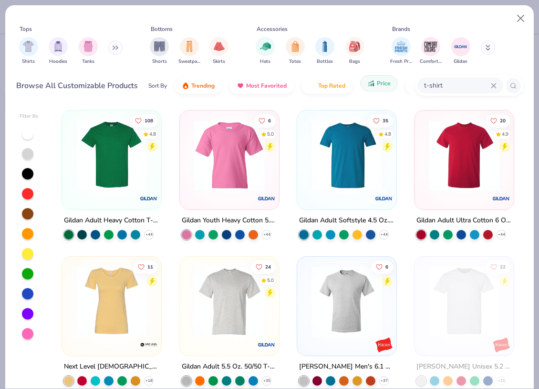
click at [377, 83] on span "Price" at bounding box center [384, 84] width 14 height 8
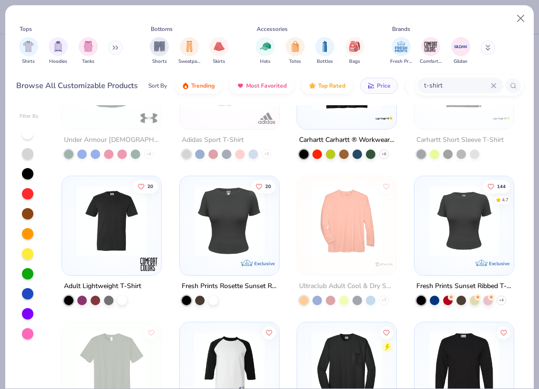
scroll to position [379, 0]
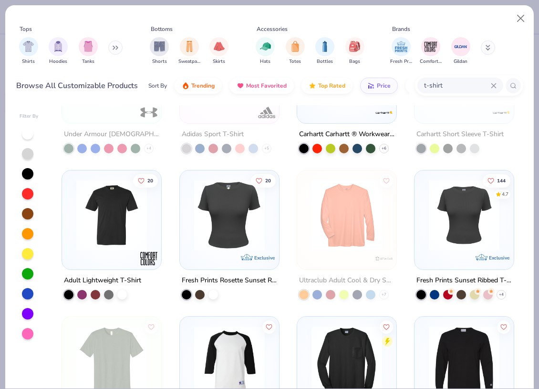
click at [242, 229] on img at bounding box center [229, 215] width 80 height 71
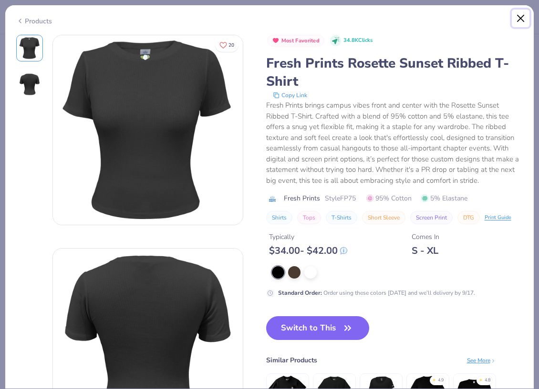
click at [520, 13] on button "Close" at bounding box center [520, 19] width 18 height 18
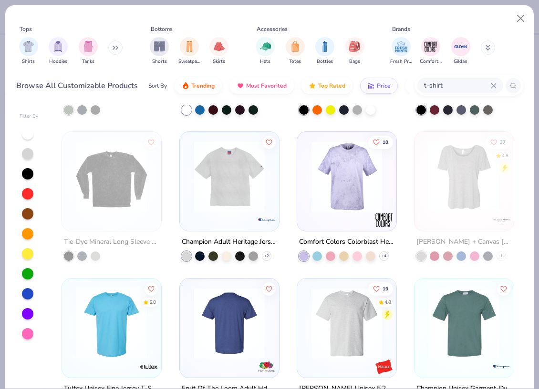
scroll to position [694, 0]
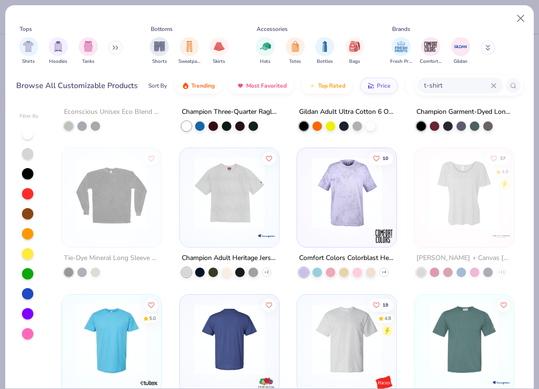
click at [90, 328] on img at bounding box center [111, 339] width 80 height 71
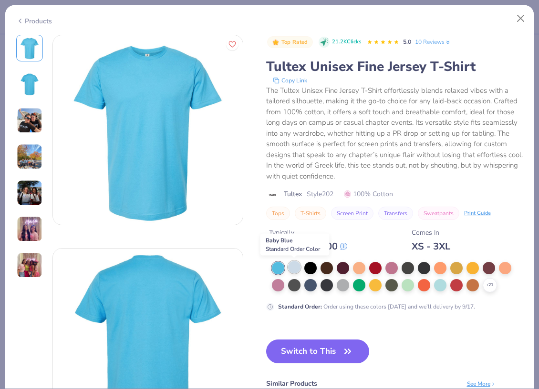
click at [296, 267] on div at bounding box center [294, 267] width 12 height 12
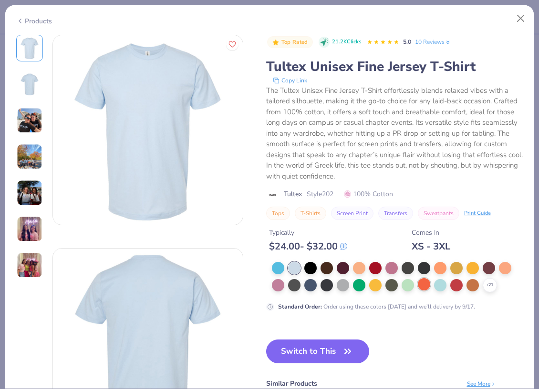
click at [424, 286] on div at bounding box center [424, 284] width 12 height 12
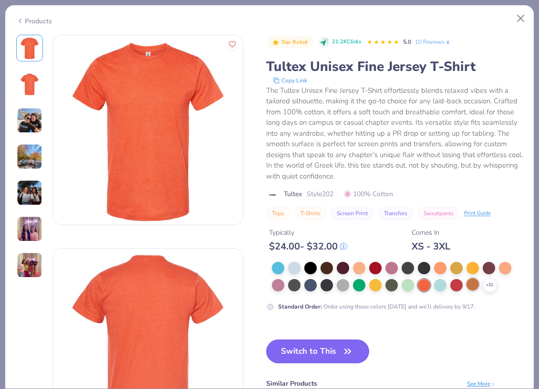
click at [473, 285] on div at bounding box center [472, 284] width 12 height 12
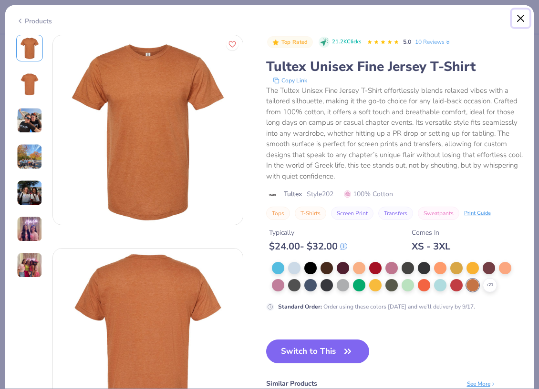
click at [521, 22] on button "Close" at bounding box center [520, 19] width 18 height 18
